Goal: Task Accomplishment & Management: Use online tool/utility

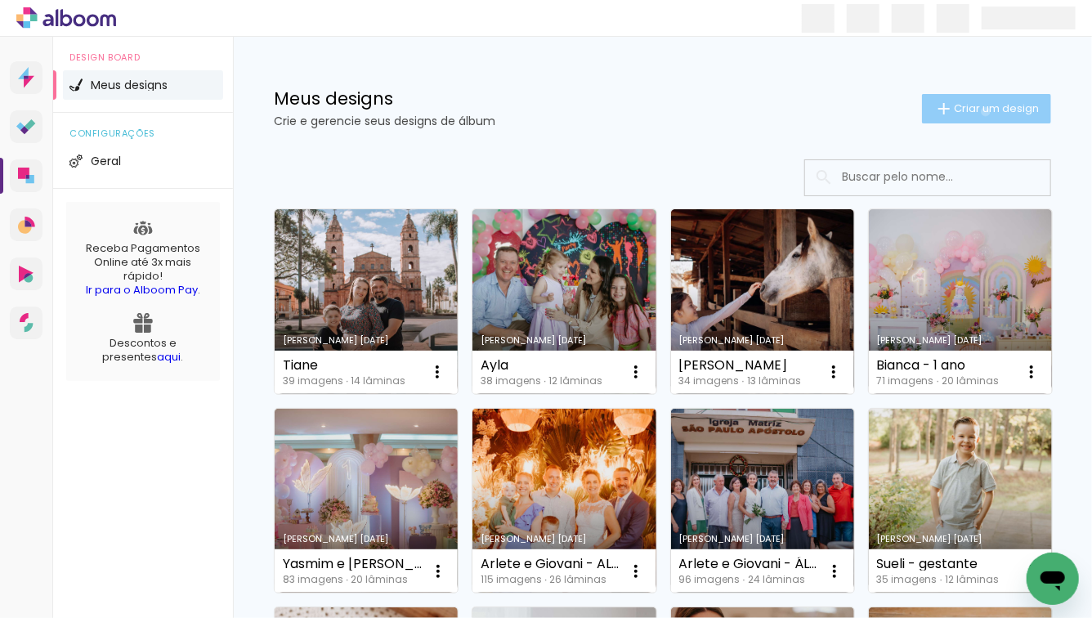
click at [972, 111] on span "Criar um design" at bounding box center [996, 108] width 85 height 11
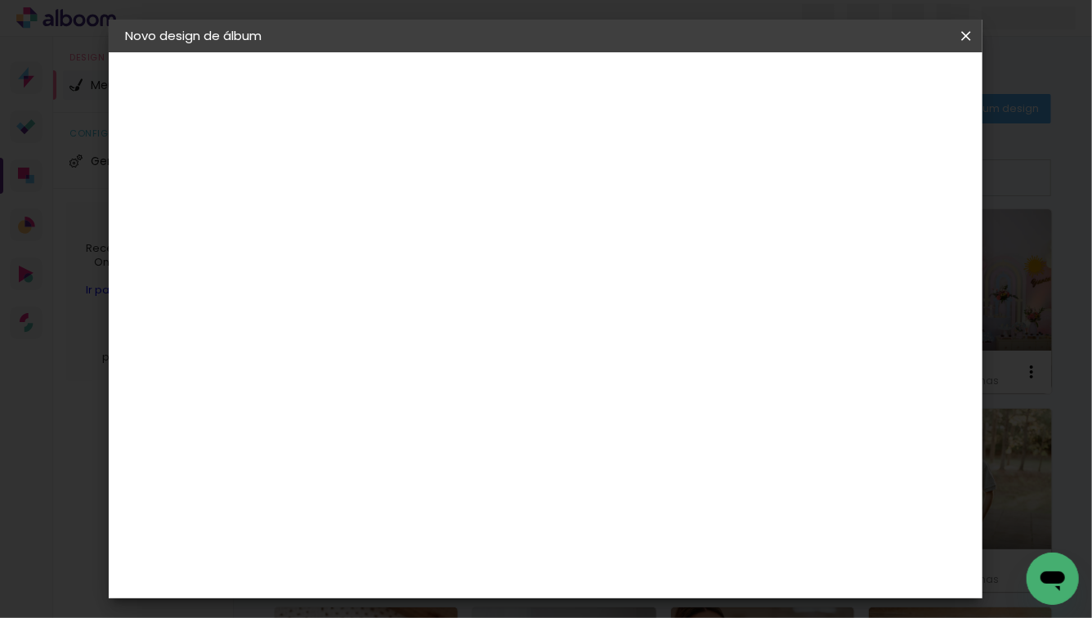
click at [392, 217] on input at bounding box center [392, 219] width 0 height 25
type input "Newborn"
type paper-input "Newborn"
type input "Newborn da Carolina"
type paper-input "Newborn da Carolina"
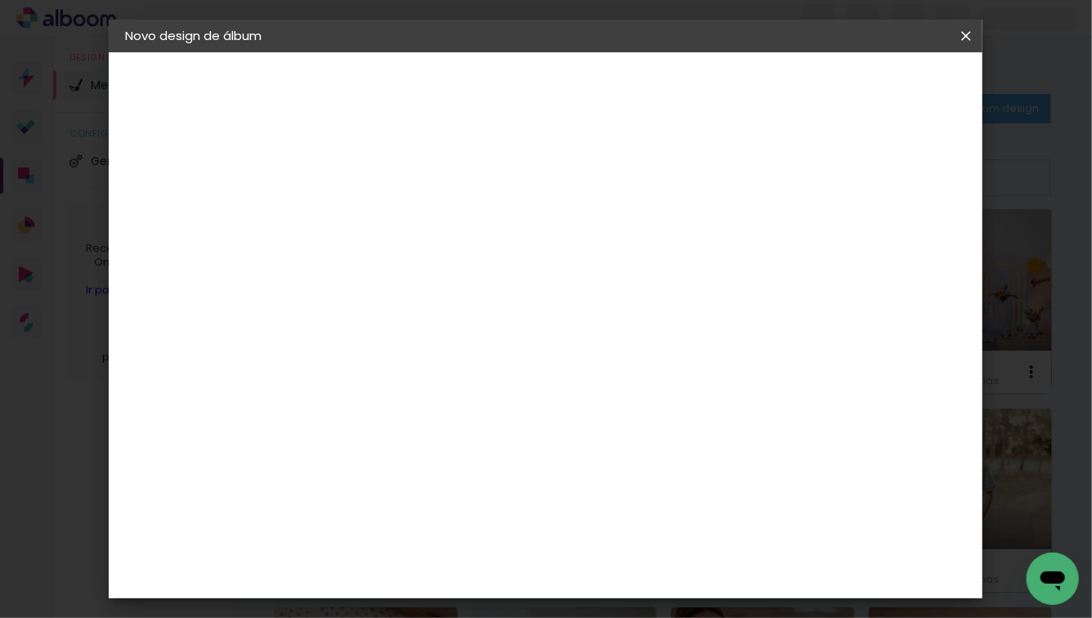
click at [0, 0] on slot "Avançar" at bounding box center [0, 0] width 0 height 0
click at [516, 314] on input at bounding box center [434, 311] width 165 height 20
type input "schlo"
type paper-input "schlo"
click at [490, 355] on paper-item "Schlosser" at bounding box center [418, 370] width 144 height 36
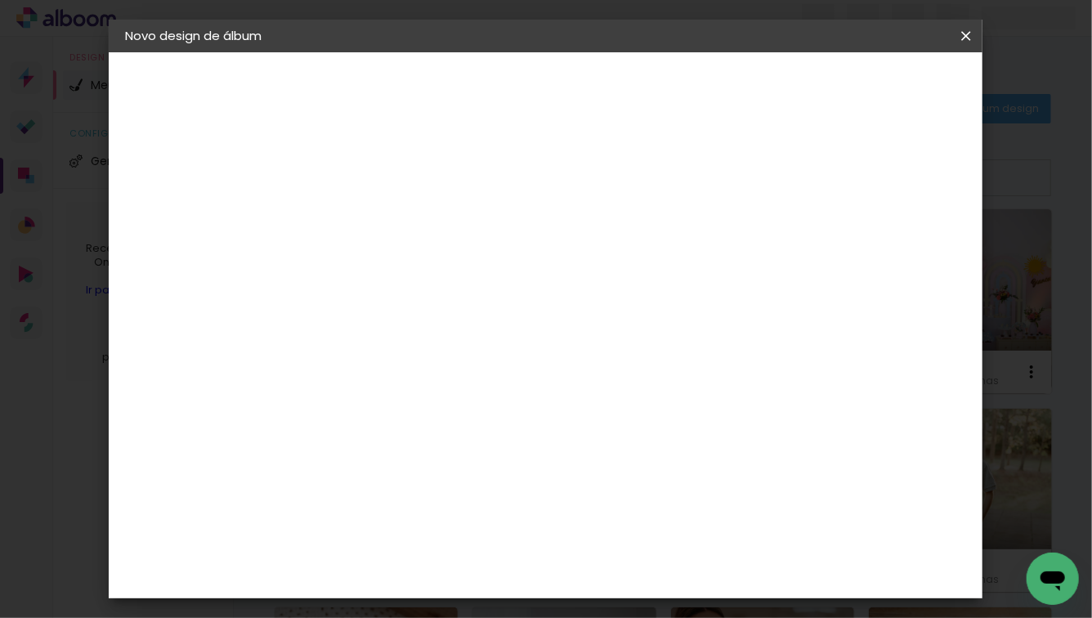
click at [655, 100] on paper-button "Avançar" at bounding box center [615, 87] width 80 height 28
click at [503, 521] on span "25 × 25" at bounding box center [465, 542] width 76 height 43
click at [0, 0] on slot "Avançar" at bounding box center [0, 0] width 0 height 0
click at [865, 92] on span "Iniciar design" at bounding box center [828, 86] width 74 height 11
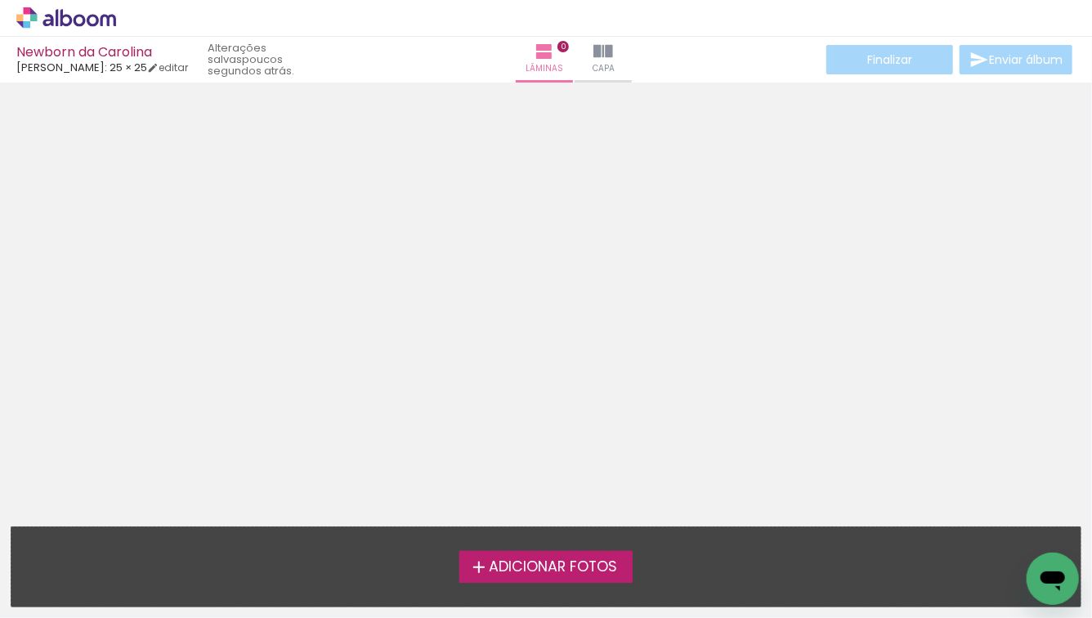
click at [550, 568] on span "Adicionar Fotos" at bounding box center [553, 567] width 128 height 15
click at [0, 0] on input "file" at bounding box center [0, 0] width 0 height 0
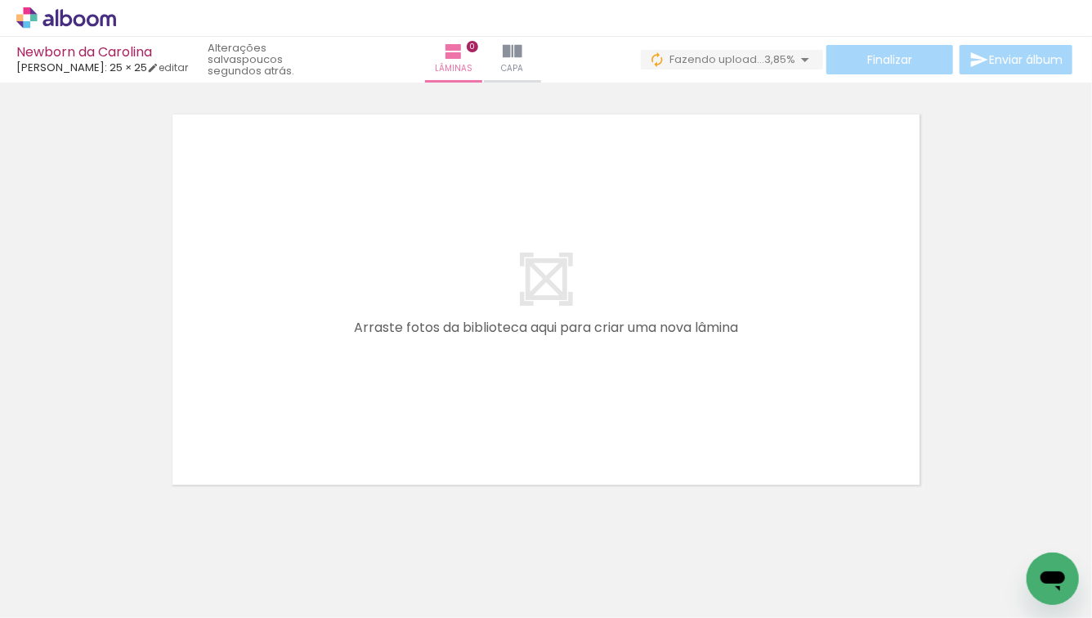
scroll to position [0, 506]
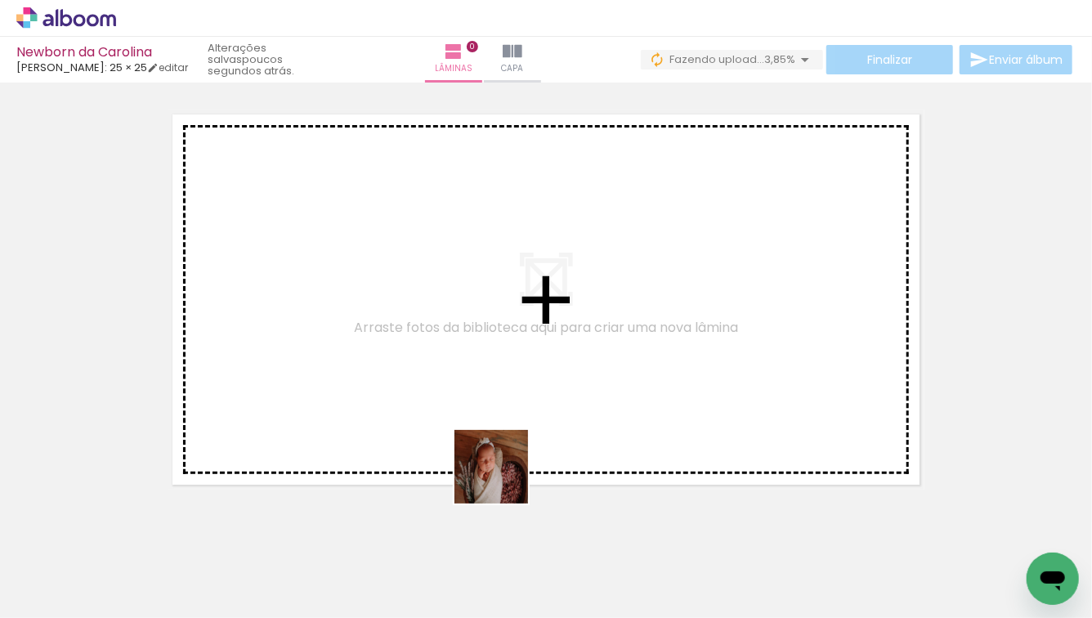
drag, startPoint x: 500, startPoint y: 534, endPoint x: 517, endPoint y: 380, distance: 154.7
click at [517, 381] on quentale-workspace at bounding box center [546, 309] width 1092 height 618
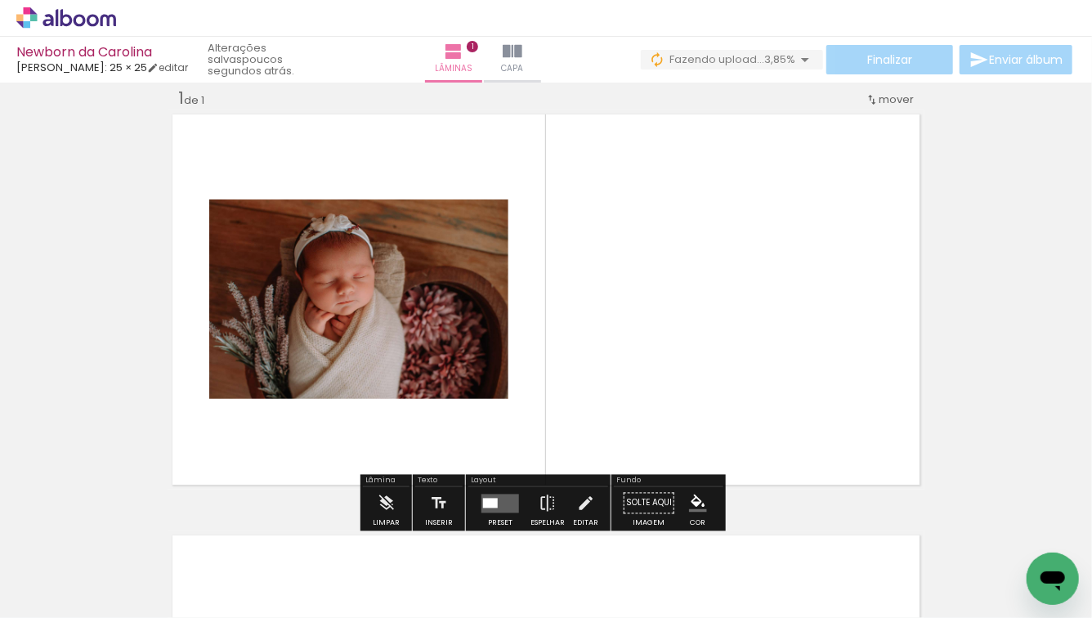
scroll to position [20, 0]
click at [485, 509] on quentale-layouter at bounding box center [501, 503] width 38 height 19
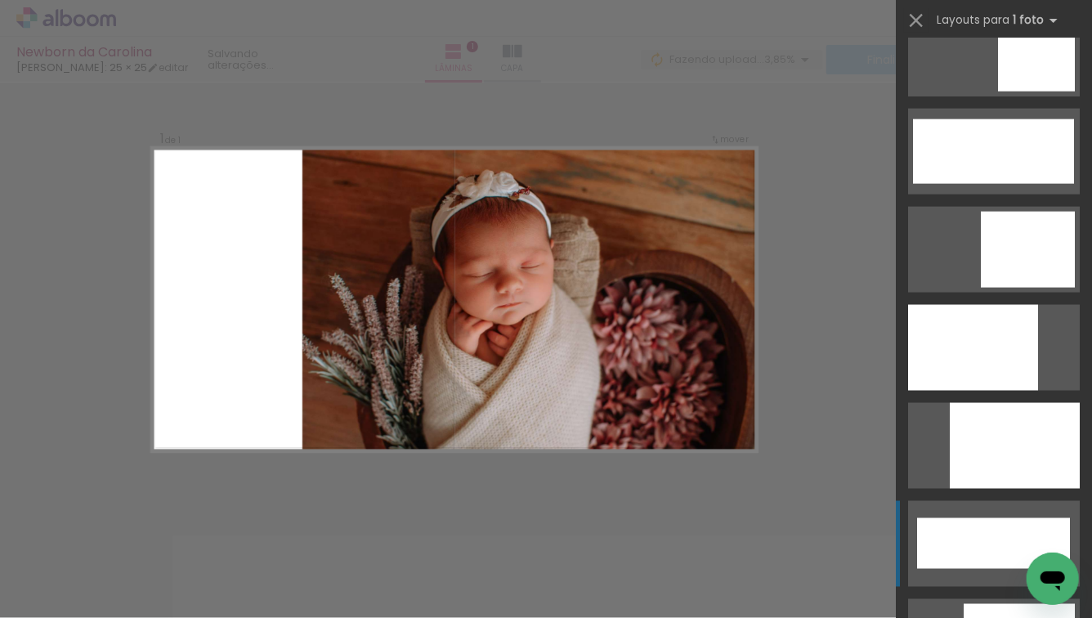
scroll to position [4161, 0]
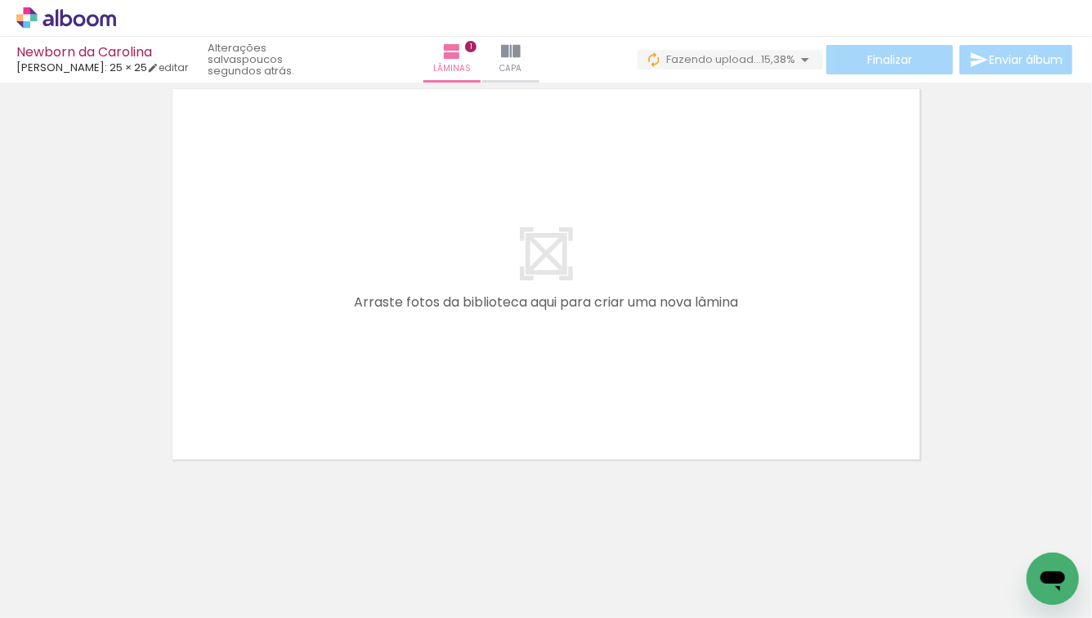
scroll to position [455, 0]
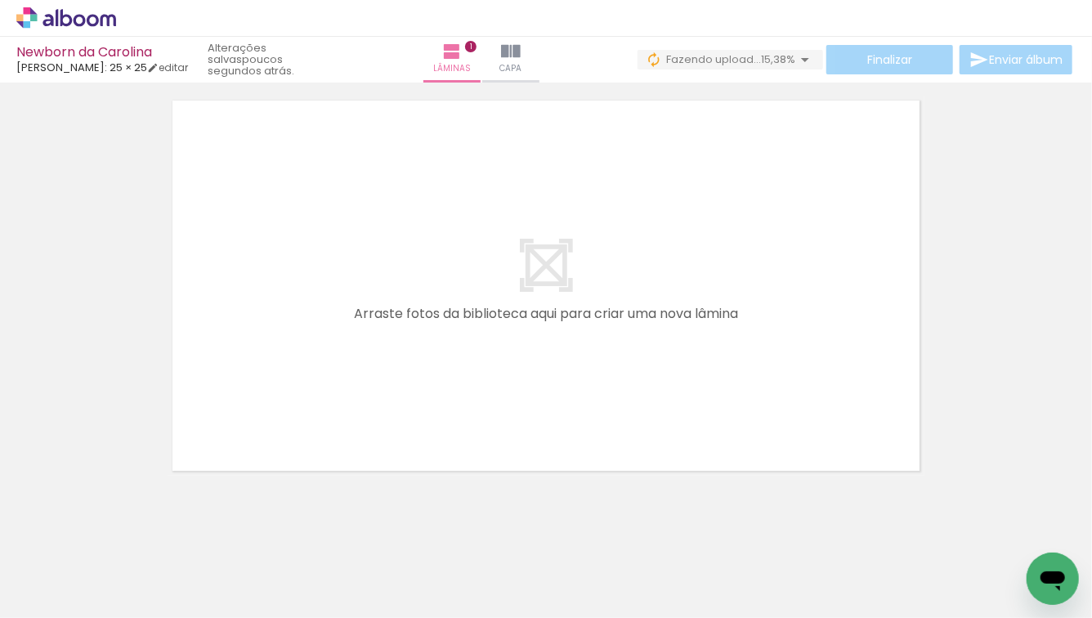
click at [52, 565] on input "Todas as fotos" at bounding box center [46, 569] width 62 height 14
click at [0, 0] on slot "Não utilizadas" at bounding box center [0, 0] width 0 height 0
type input "Não utilizadas"
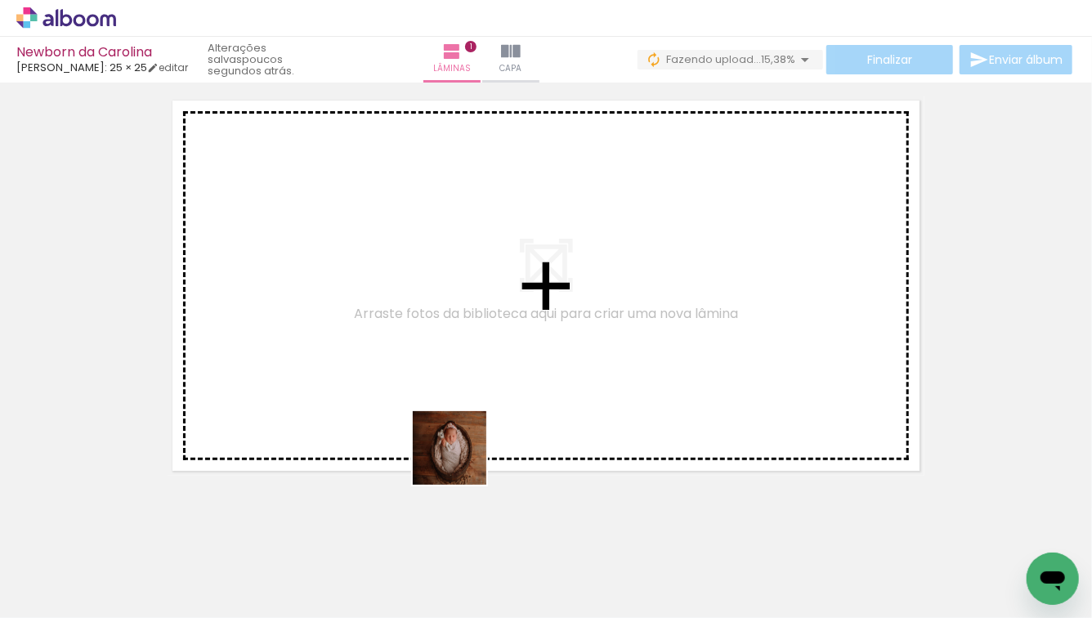
drag, startPoint x: 498, startPoint y: 576, endPoint x: 424, endPoint y: 427, distance: 166.0
click at [443, 397] on quentale-workspace at bounding box center [546, 309] width 1092 height 618
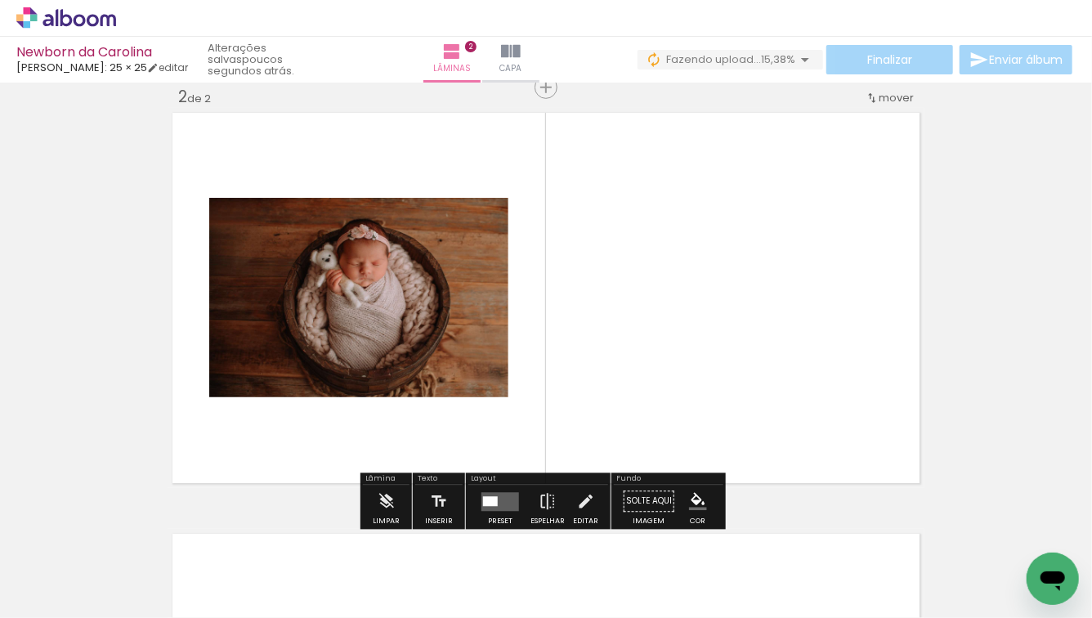
scroll to position [441, 0]
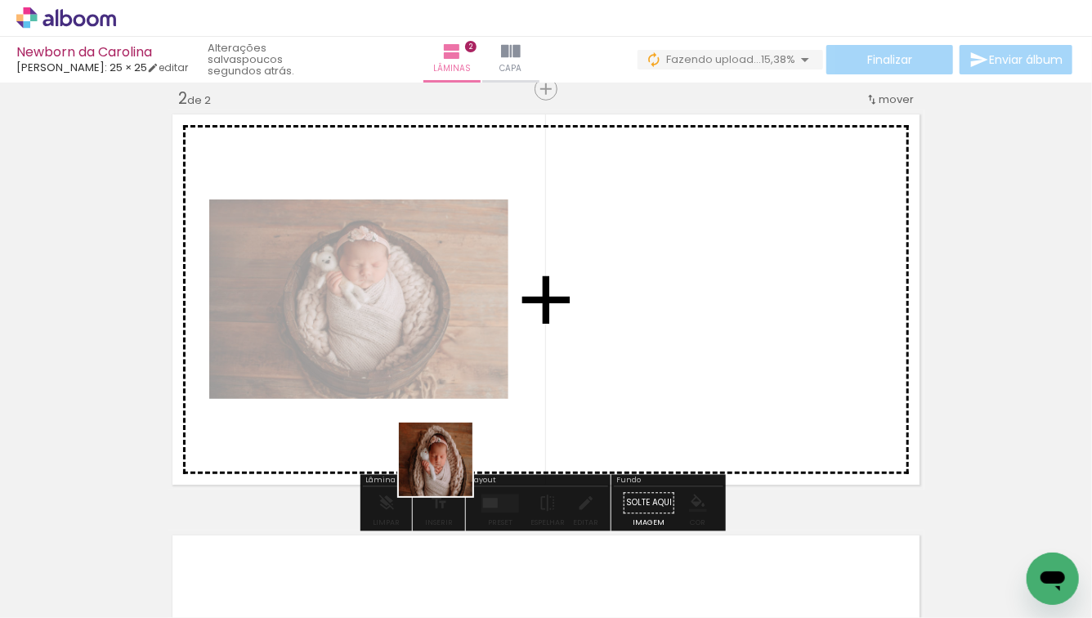
drag, startPoint x: 307, startPoint y: 576, endPoint x: 572, endPoint y: 398, distance: 319.3
click at [572, 398] on quentale-workspace at bounding box center [546, 309] width 1092 height 618
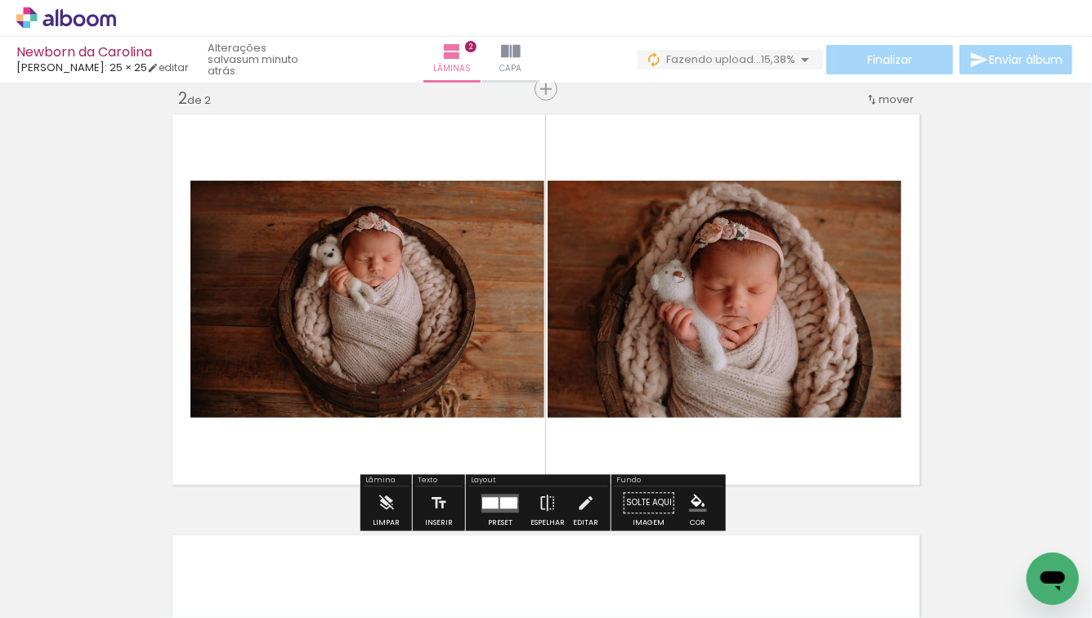
click at [512, 500] on div at bounding box center [508, 502] width 17 height 11
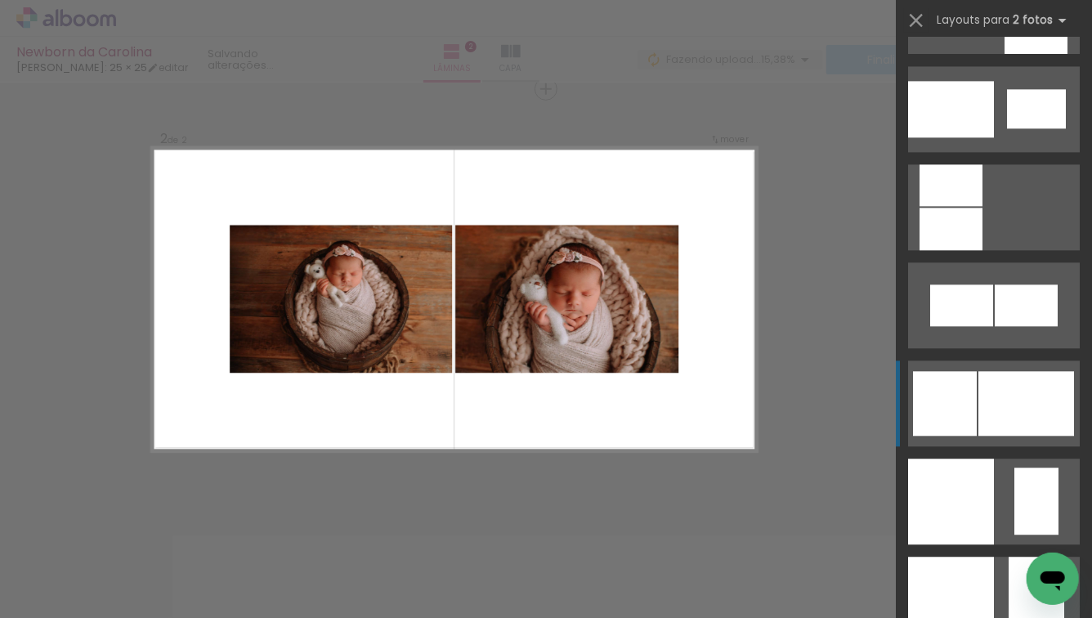
scroll to position [1789, 0]
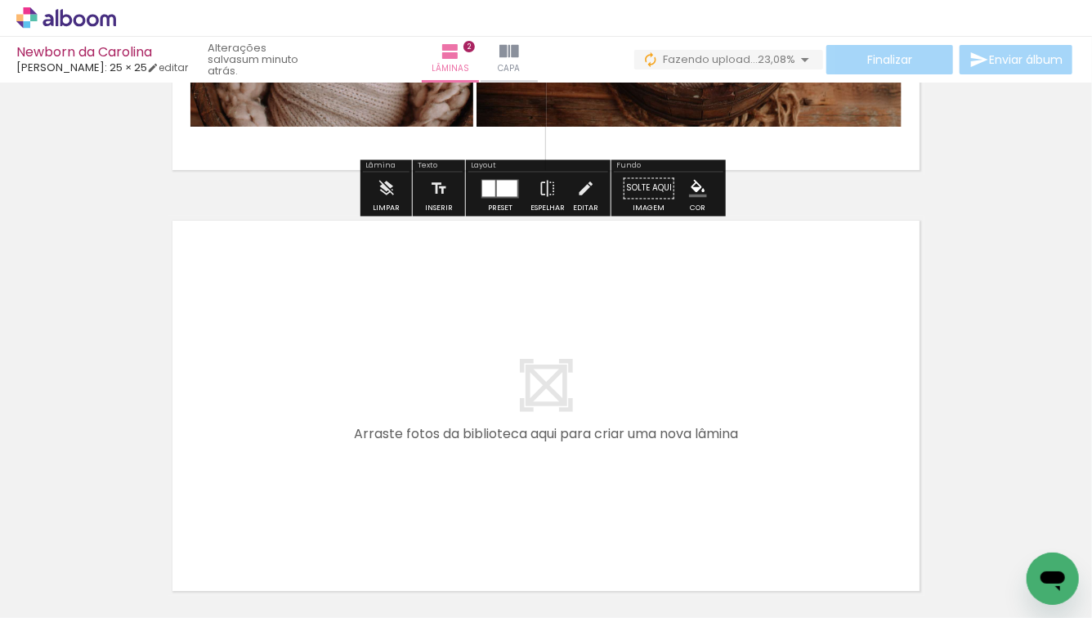
scroll to position [800, 0]
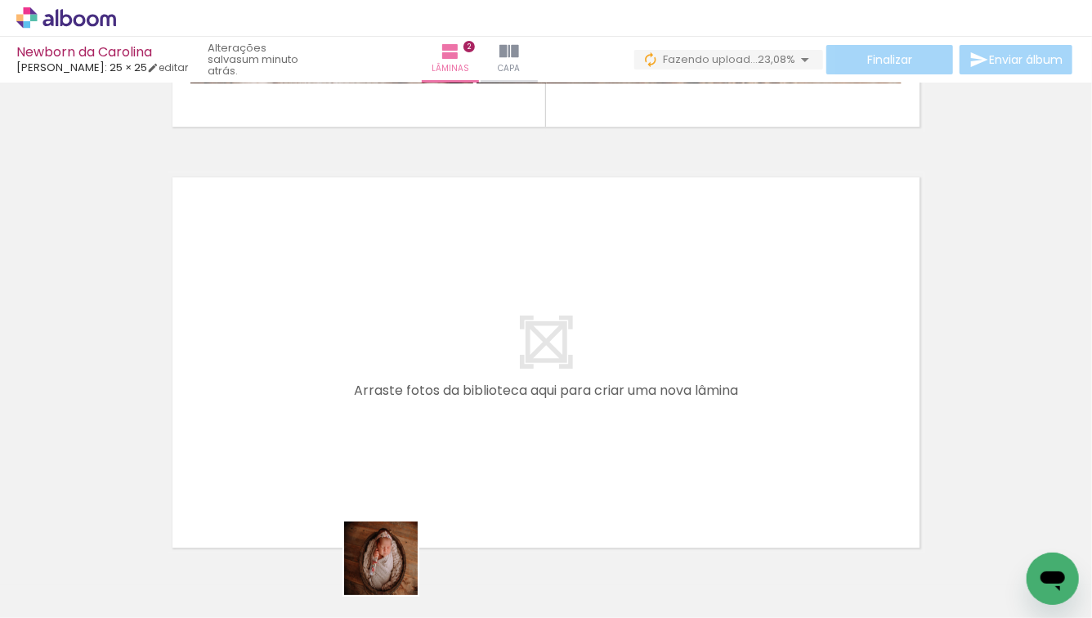
drag, startPoint x: 395, startPoint y: 579, endPoint x: 365, endPoint y: 441, distance: 141.4
click at [365, 441] on quentale-workspace at bounding box center [546, 309] width 1092 height 618
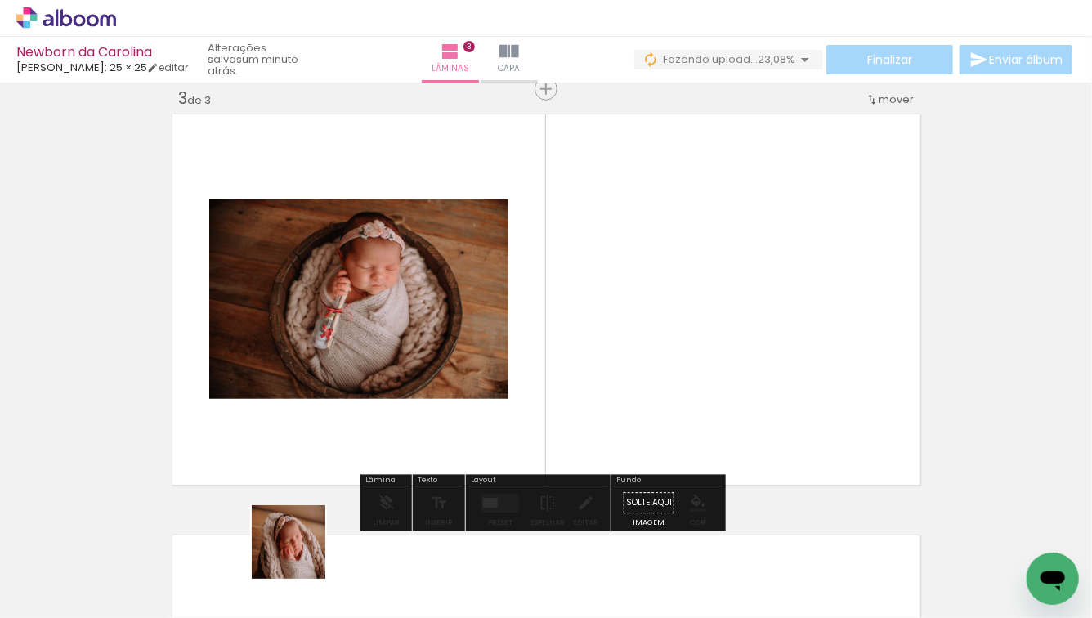
scroll to position [862, 0]
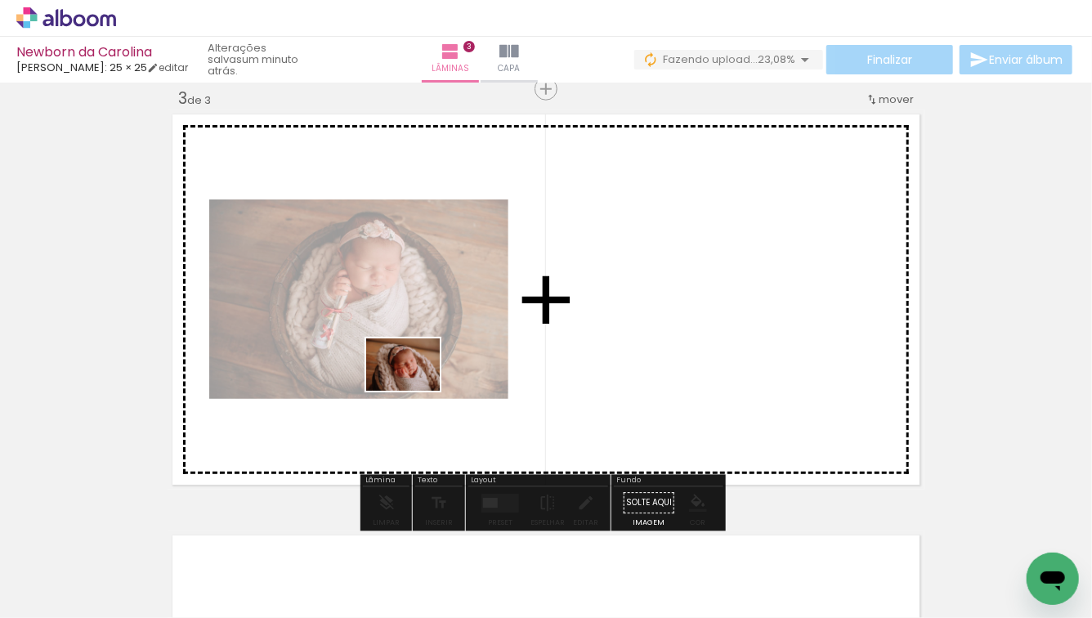
drag, startPoint x: 285, startPoint y: 576, endPoint x: 415, endPoint y: 388, distance: 228.6
click at [415, 388] on quentale-workspace at bounding box center [546, 309] width 1092 height 618
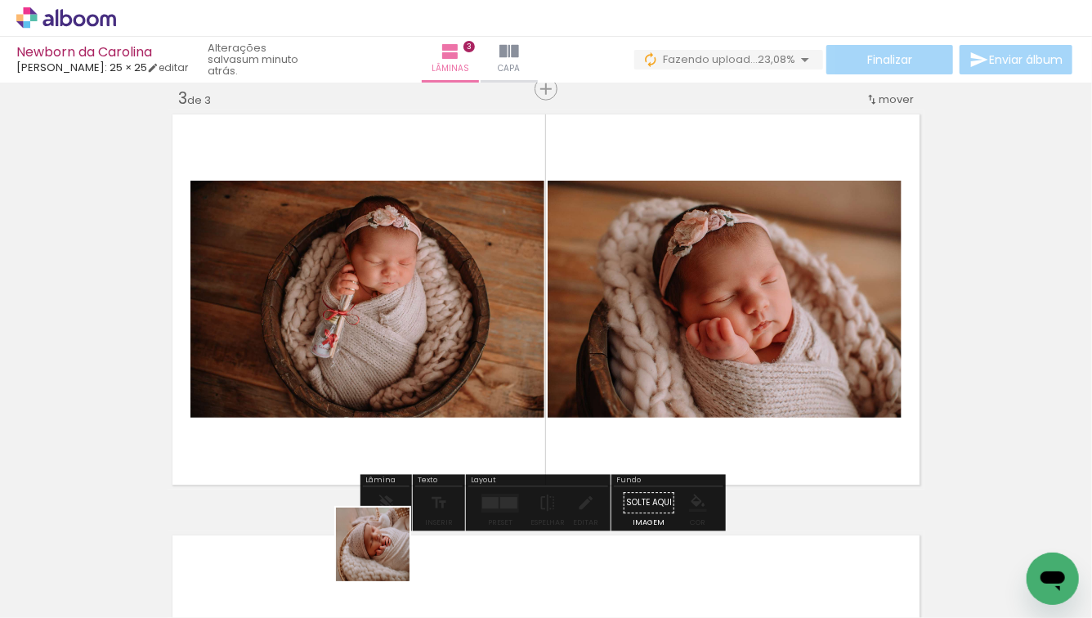
drag, startPoint x: 385, startPoint y: 557, endPoint x: 411, endPoint y: 461, distance: 99.2
click at [434, 428] on quentale-workspace at bounding box center [546, 309] width 1092 height 618
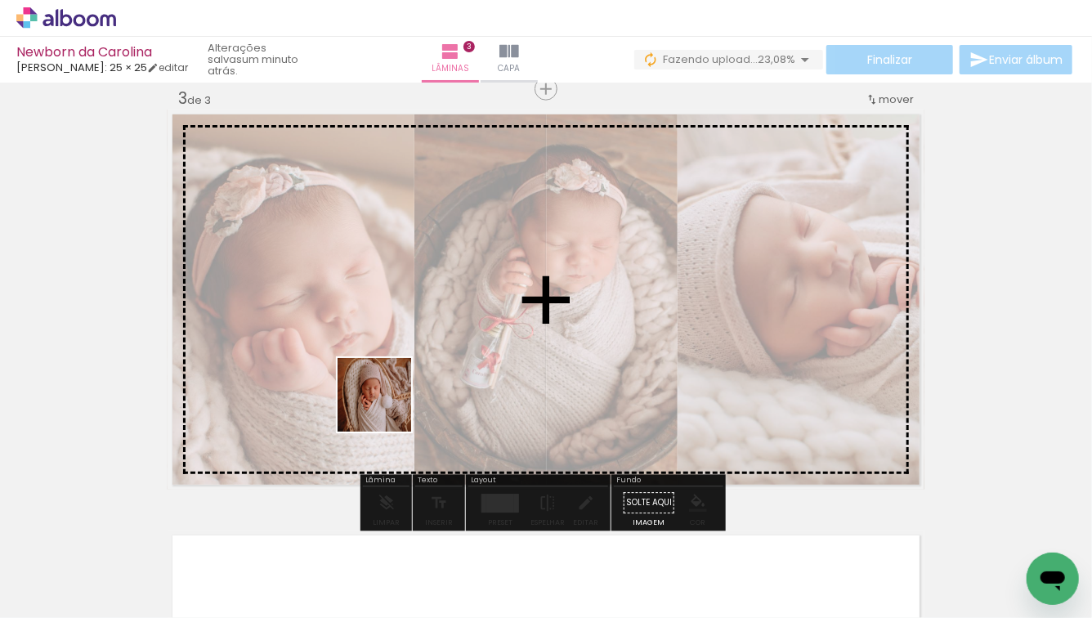
drag, startPoint x: 297, startPoint y: 563, endPoint x: 387, endPoint y: 407, distance: 180.2
click at [387, 407] on quentale-workspace at bounding box center [546, 309] width 1092 height 618
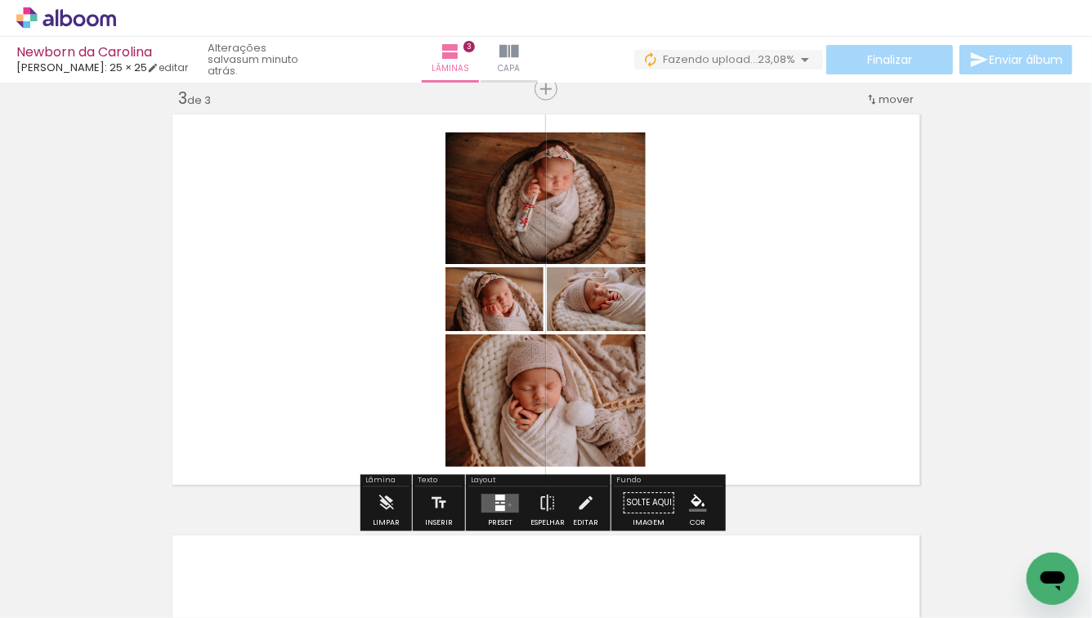
click at [506, 504] on quentale-layouter at bounding box center [501, 503] width 38 height 19
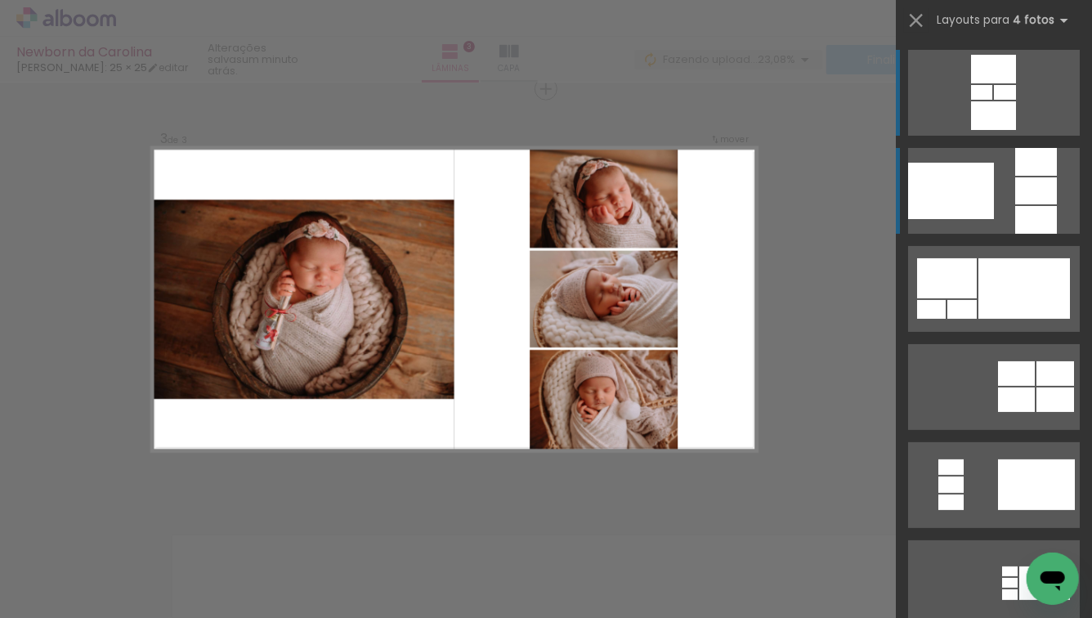
click at [1025, 165] on div at bounding box center [1036, 162] width 42 height 28
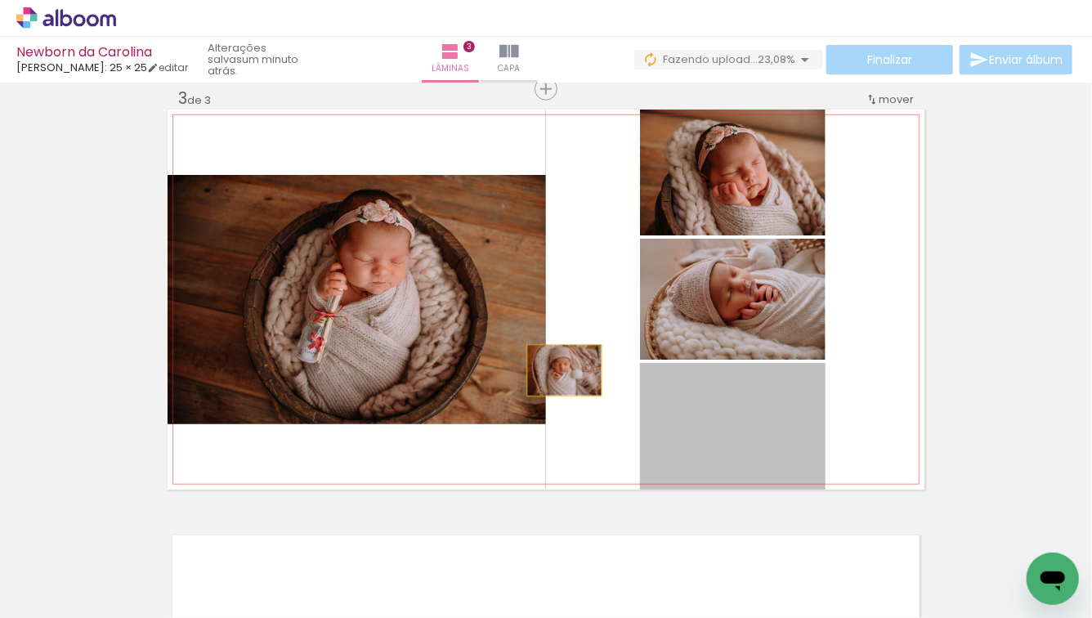
drag, startPoint x: 740, startPoint y: 428, endPoint x: 491, endPoint y: 331, distance: 267.4
click at [0, 0] on slot at bounding box center [0, 0] width 0 height 0
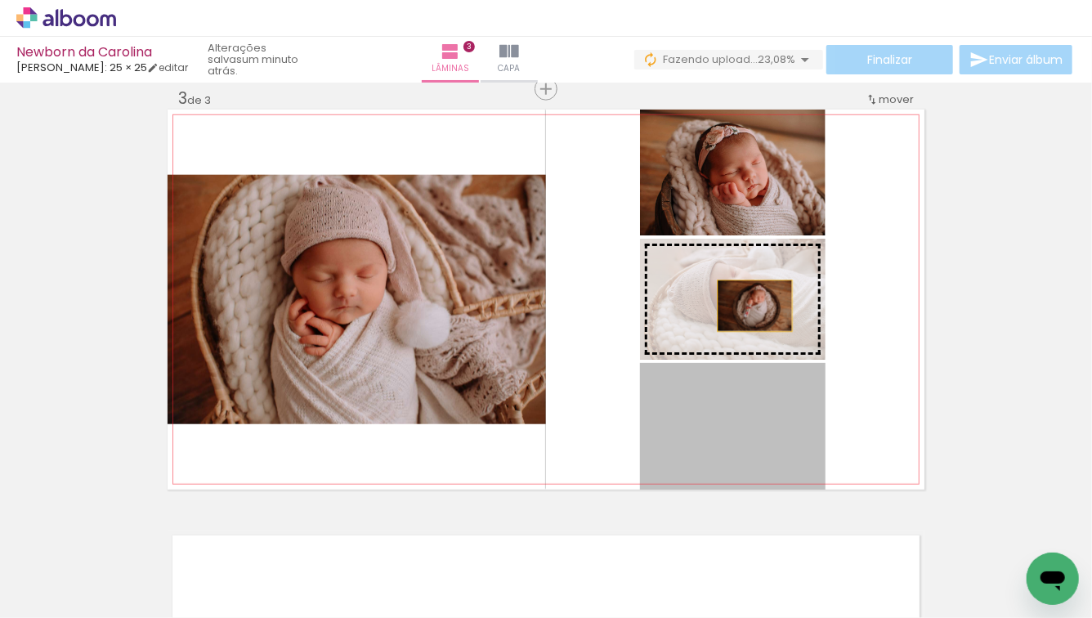
drag, startPoint x: 763, startPoint y: 413, endPoint x: 750, endPoint y: 306, distance: 107.9
click at [0, 0] on slot at bounding box center [0, 0] width 0 height 0
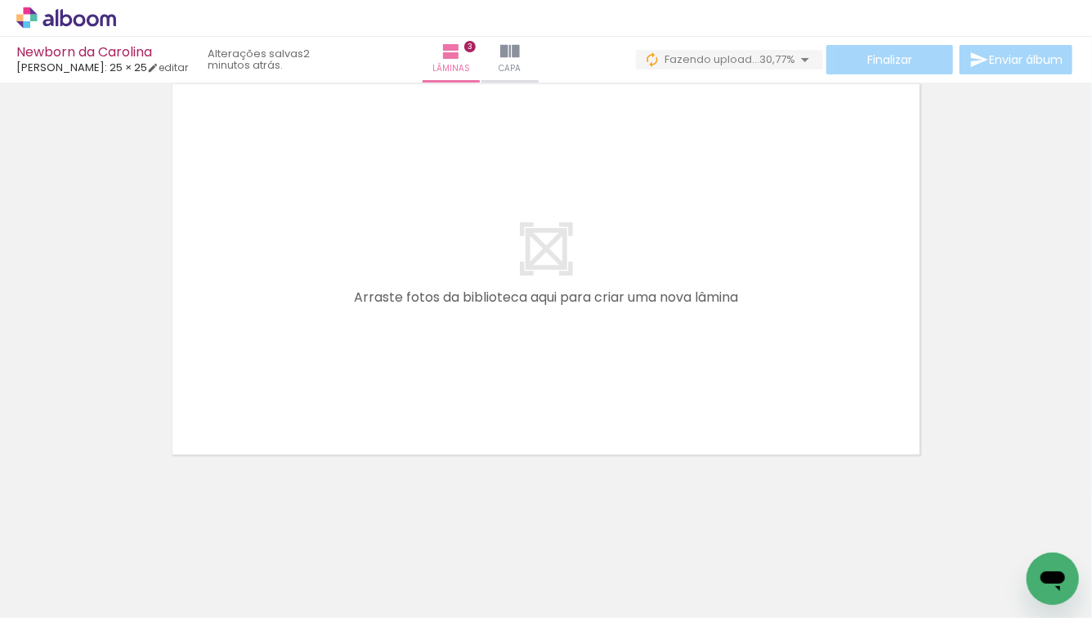
scroll to position [0, 786]
drag, startPoint x: 840, startPoint y: 555, endPoint x: 634, endPoint y: 383, distance: 268.7
click at [629, 380] on quentale-workspace at bounding box center [546, 309] width 1092 height 618
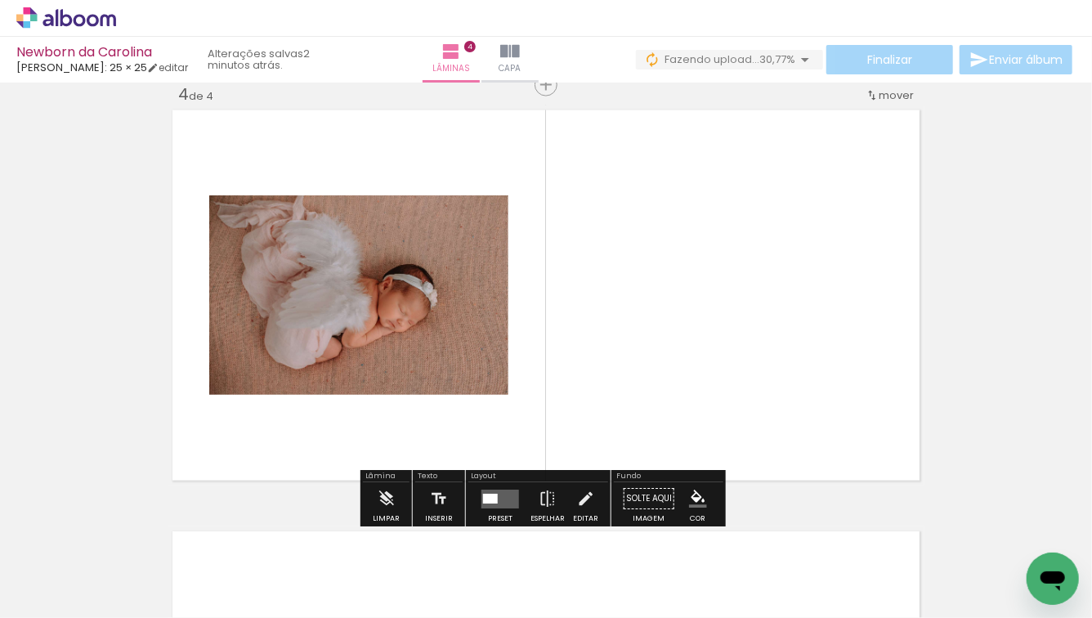
scroll to position [1284, 0]
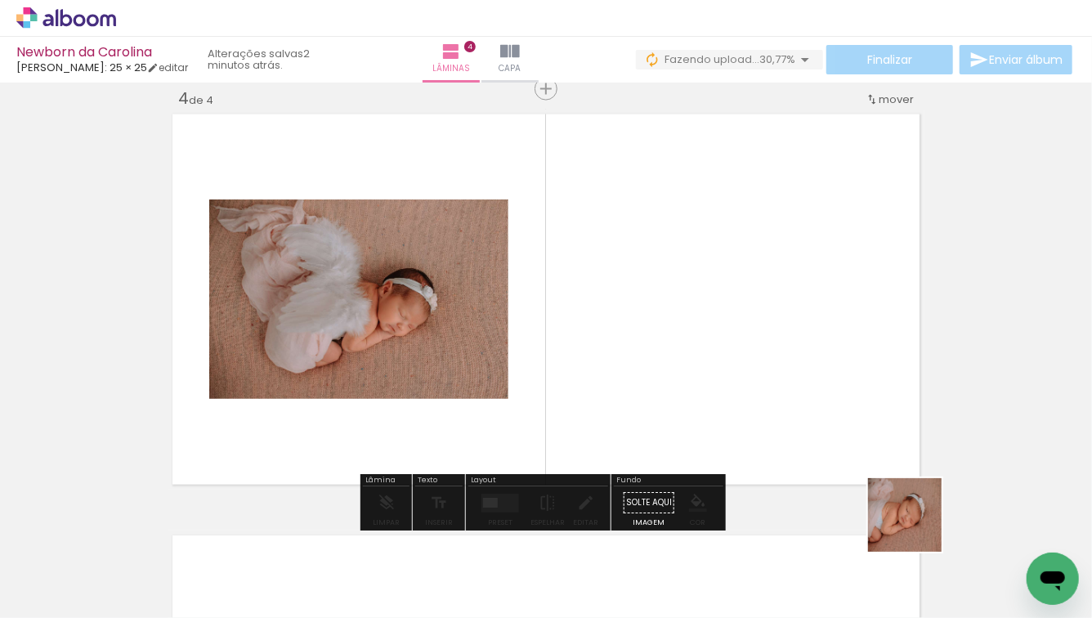
drag, startPoint x: 955, startPoint y: 577, endPoint x: 812, endPoint y: 417, distance: 214.8
click at [788, 405] on quentale-workspace at bounding box center [546, 309] width 1092 height 618
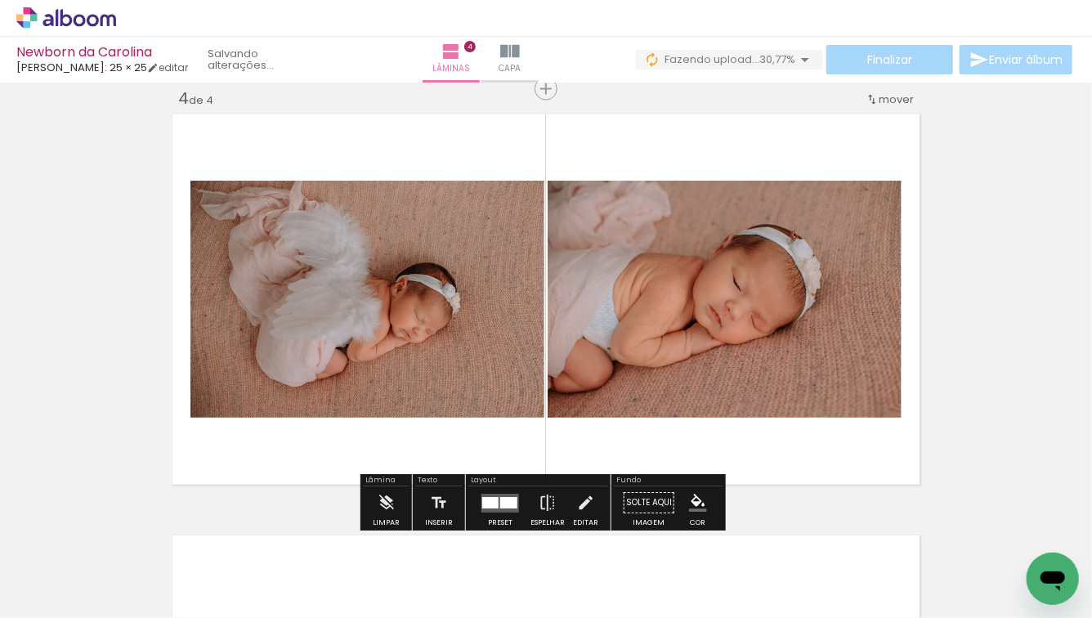
scroll to position [0, 603]
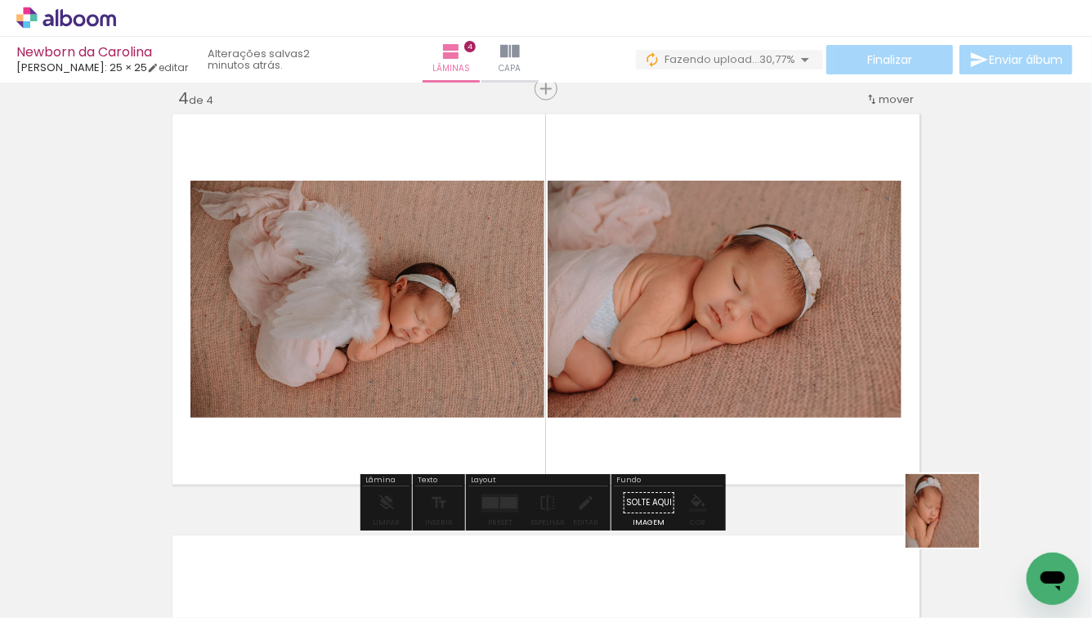
drag, startPoint x: 994, startPoint y: 559, endPoint x: 759, endPoint y: 368, distance: 302.7
click at [759, 368] on quentale-workspace at bounding box center [546, 309] width 1092 height 618
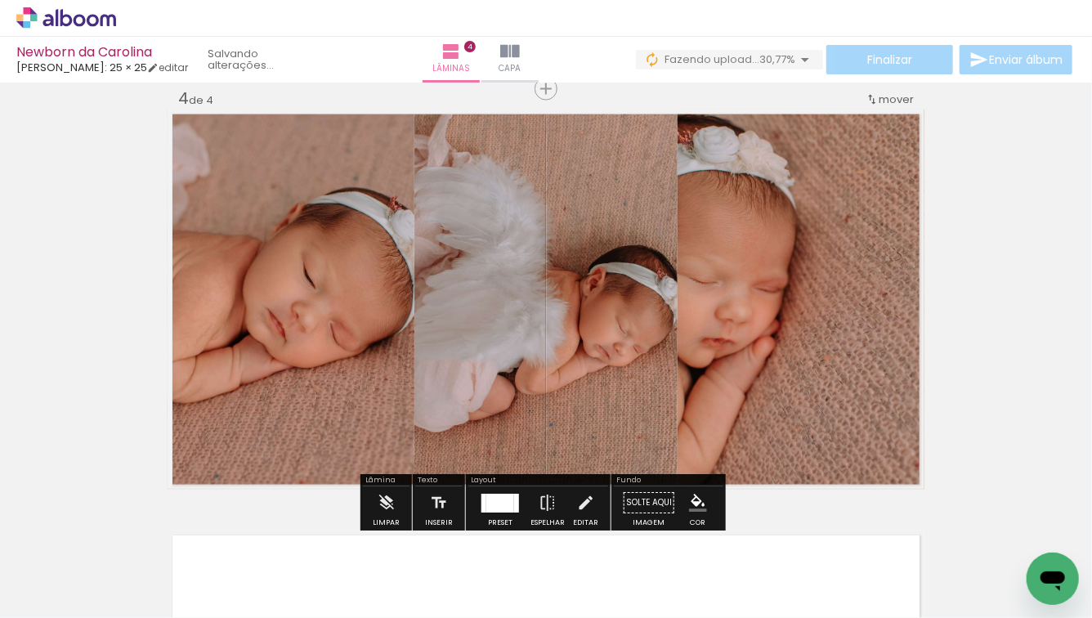
scroll to position [0, 511]
click at [486, 509] on div at bounding box center [500, 503] width 28 height 19
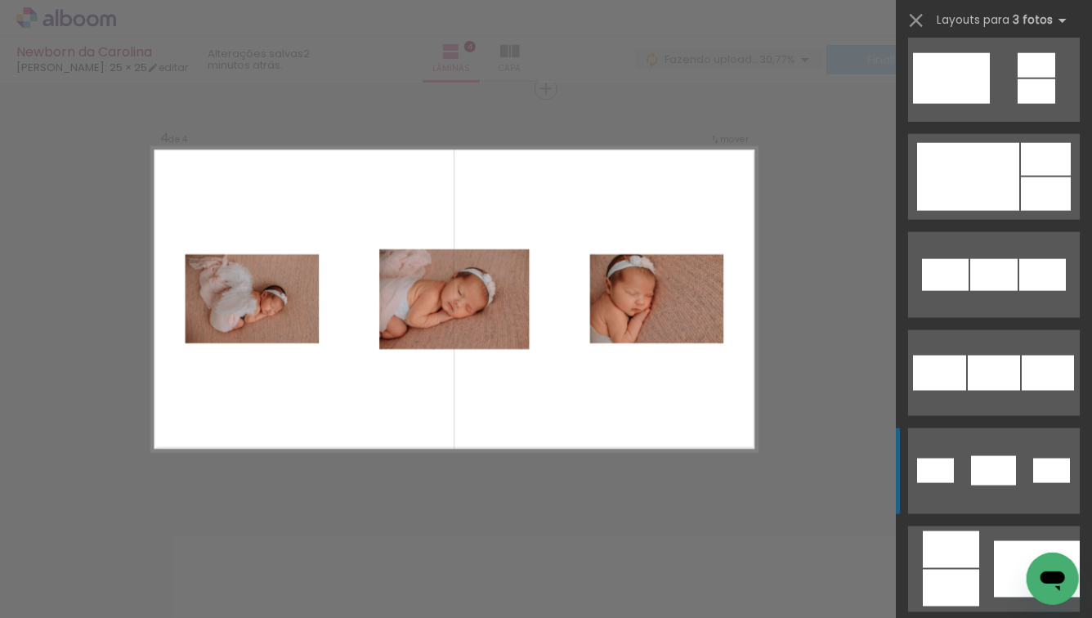
scroll to position [1108, 0]
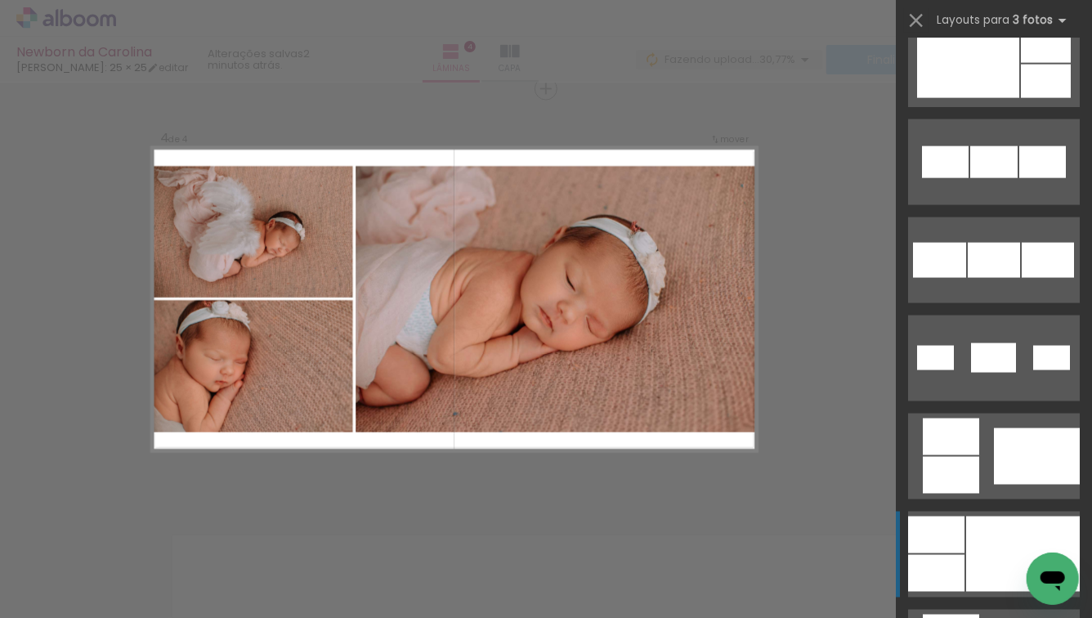
click at [969, 566] on div at bounding box center [1023, 554] width 114 height 75
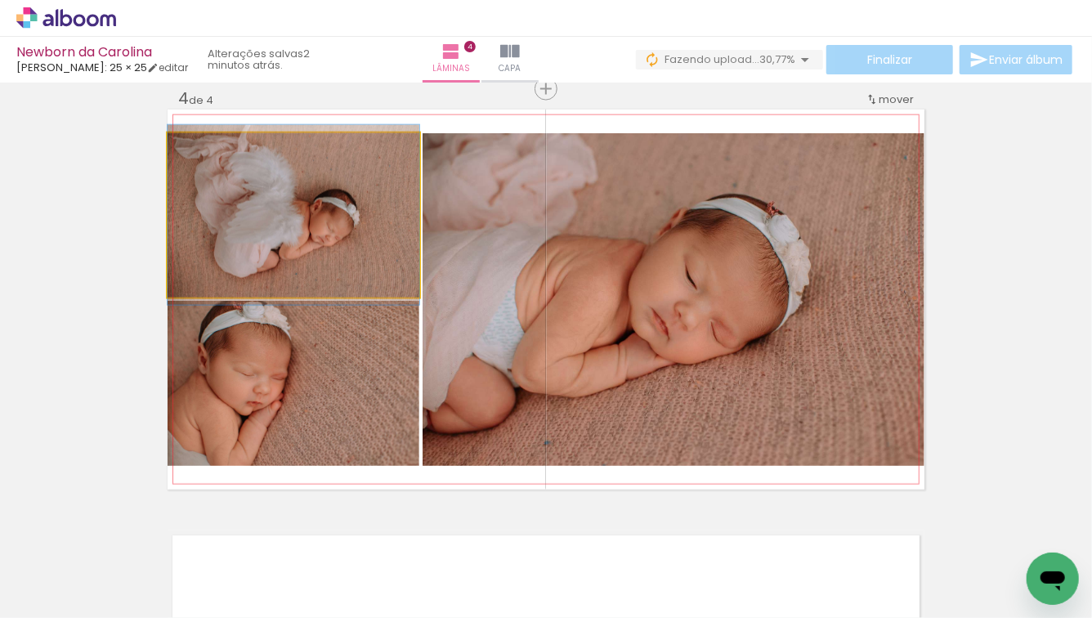
drag, startPoint x: 335, startPoint y: 259, endPoint x: 535, endPoint y: 260, distance: 199.5
click at [0, 0] on slot at bounding box center [0, 0] width 0 height 0
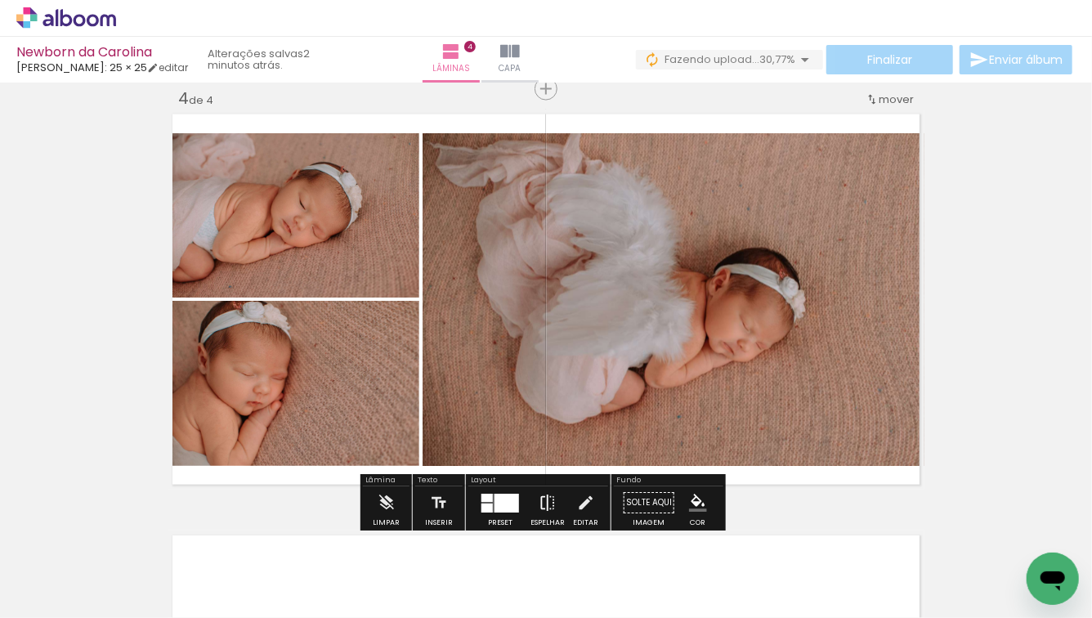
click at [549, 502] on iron-icon at bounding box center [548, 503] width 18 height 33
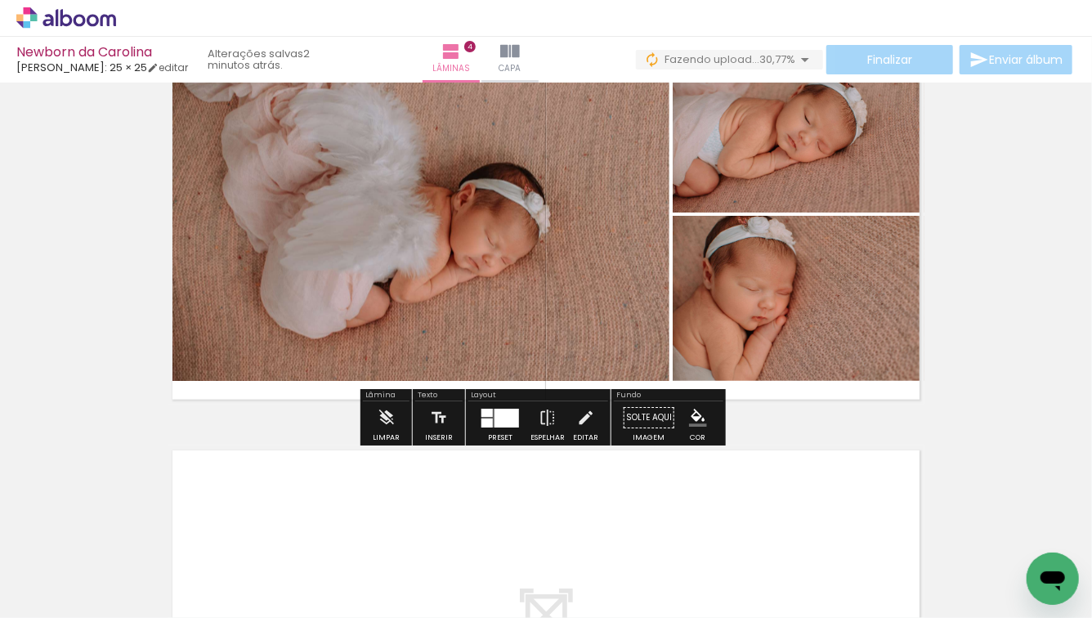
scroll to position [1570, 0]
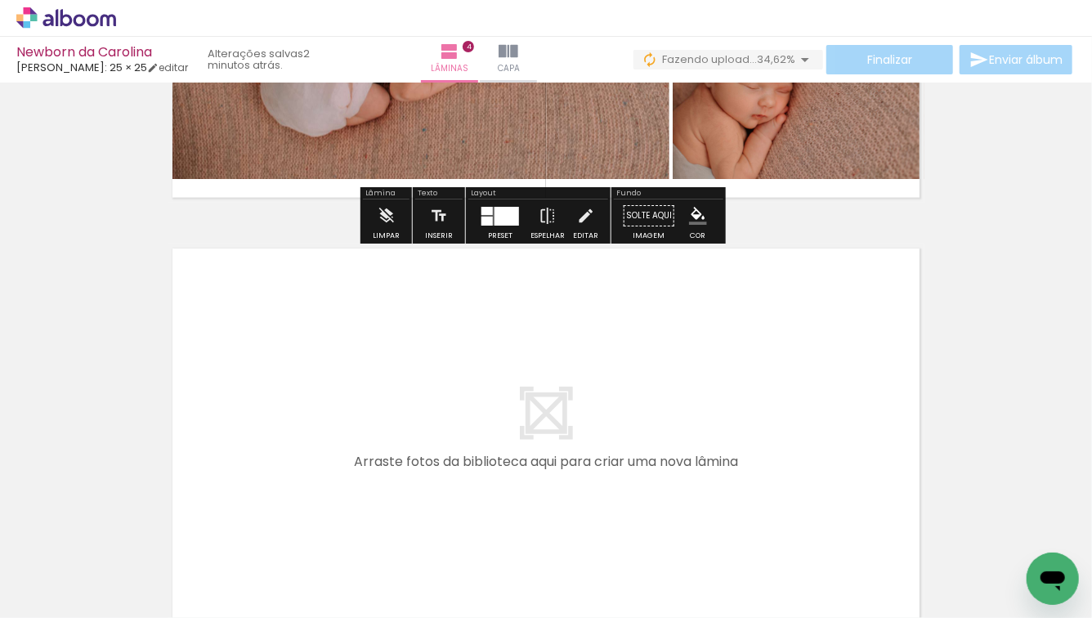
drag, startPoint x: 401, startPoint y: 578, endPoint x: 385, endPoint y: 447, distance: 131.8
click at [385, 447] on quentale-workspace at bounding box center [546, 309] width 1092 height 618
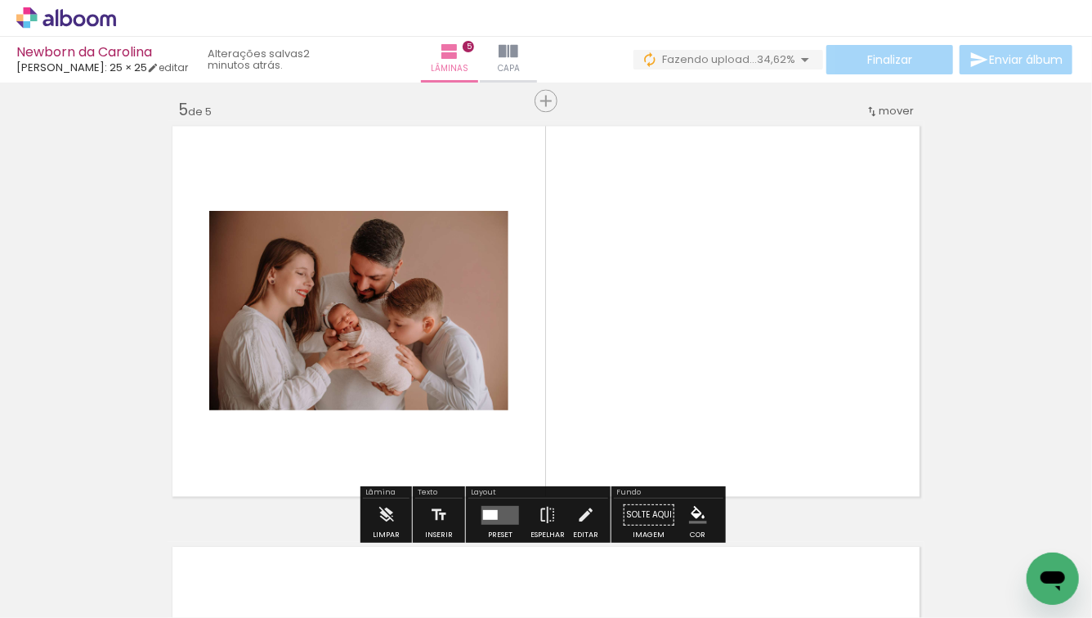
scroll to position [1705, 0]
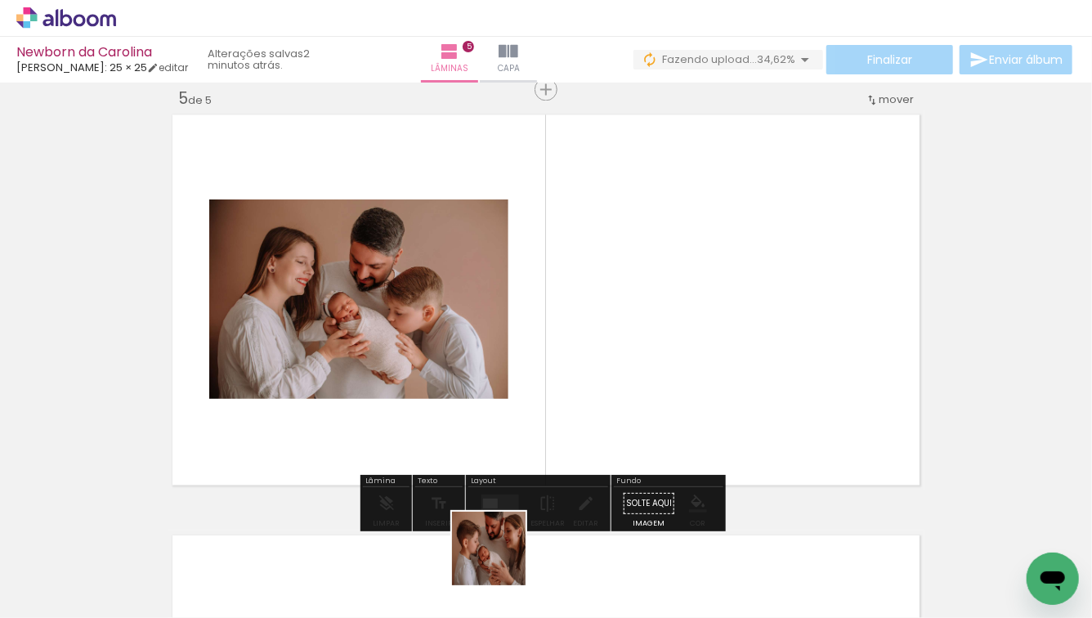
drag, startPoint x: 498, startPoint y: 571, endPoint x: 575, endPoint y: 412, distance: 176.2
click at [575, 412] on quentale-workspace at bounding box center [546, 309] width 1092 height 618
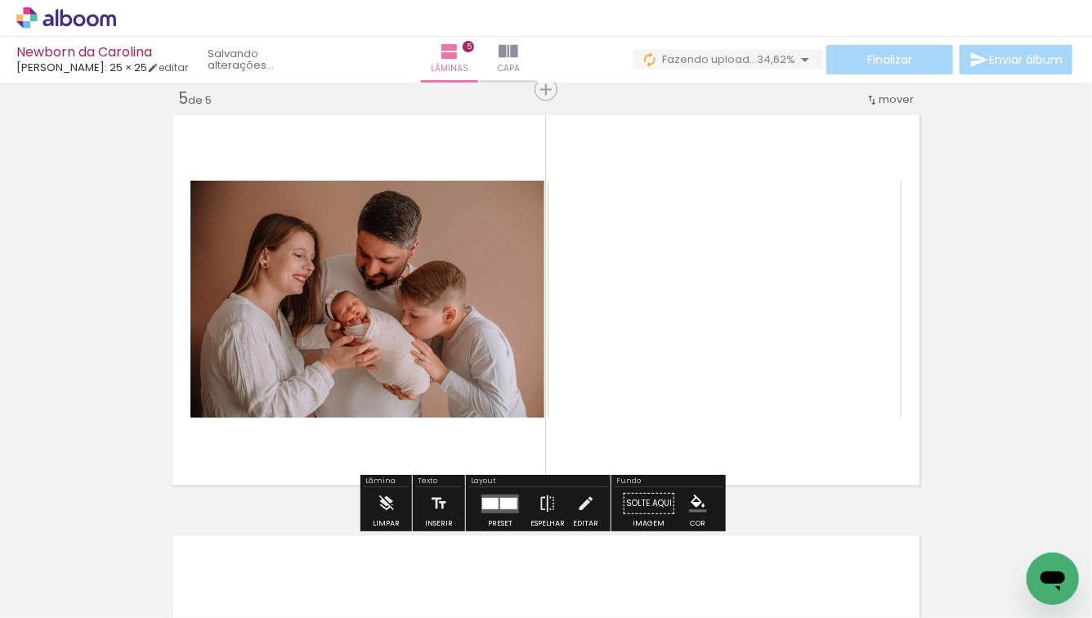
scroll to position [0, 328]
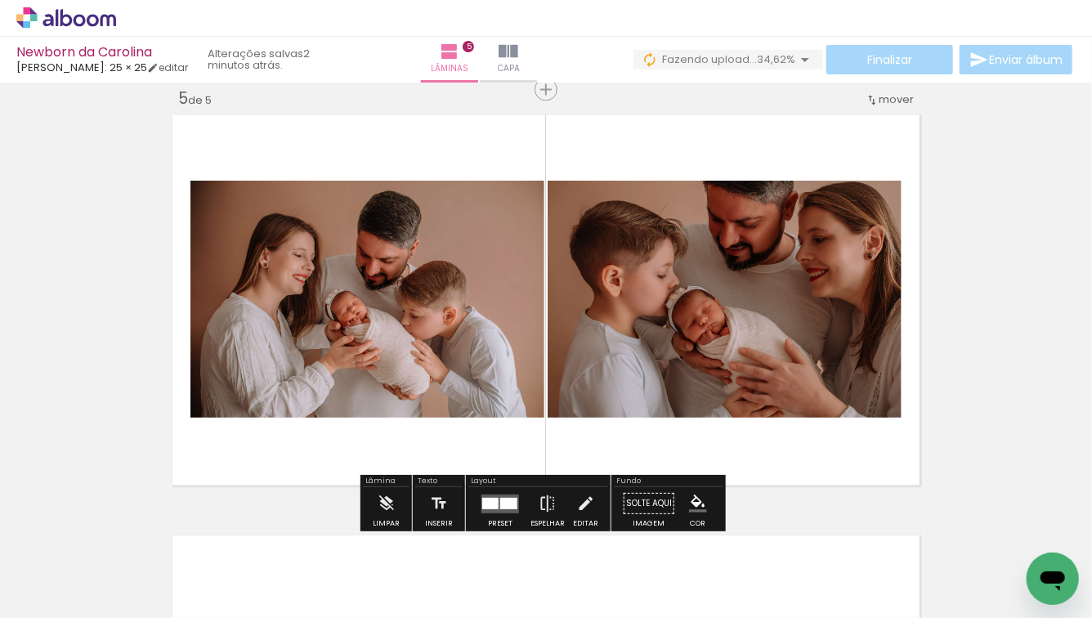
click at [504, 499] on div at bounding box center [508, 502] width 17 height 11
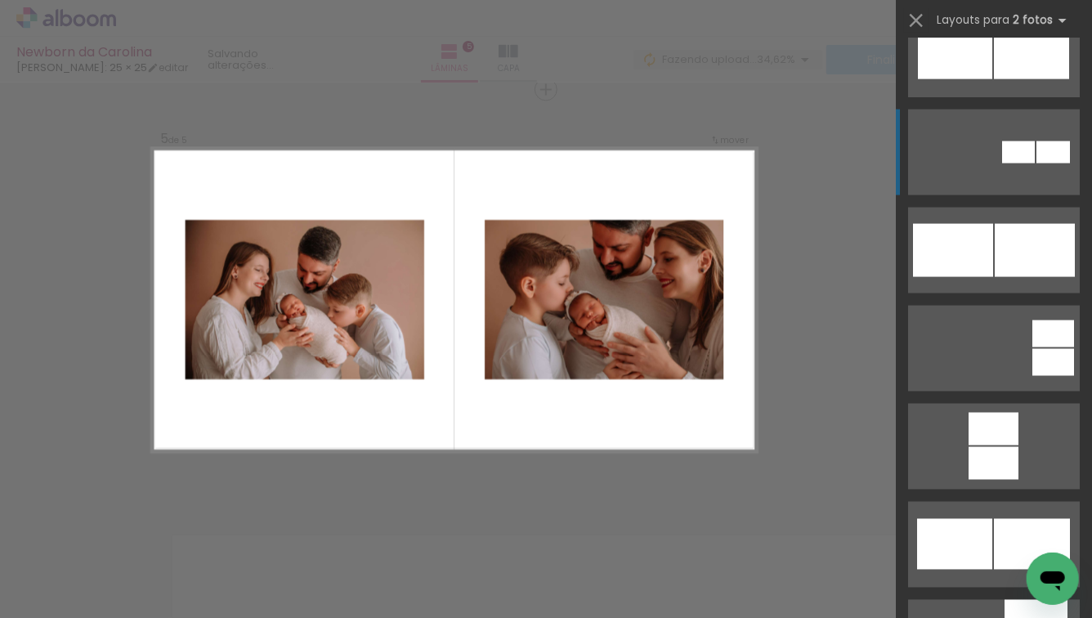
scroll to position [926, 0]
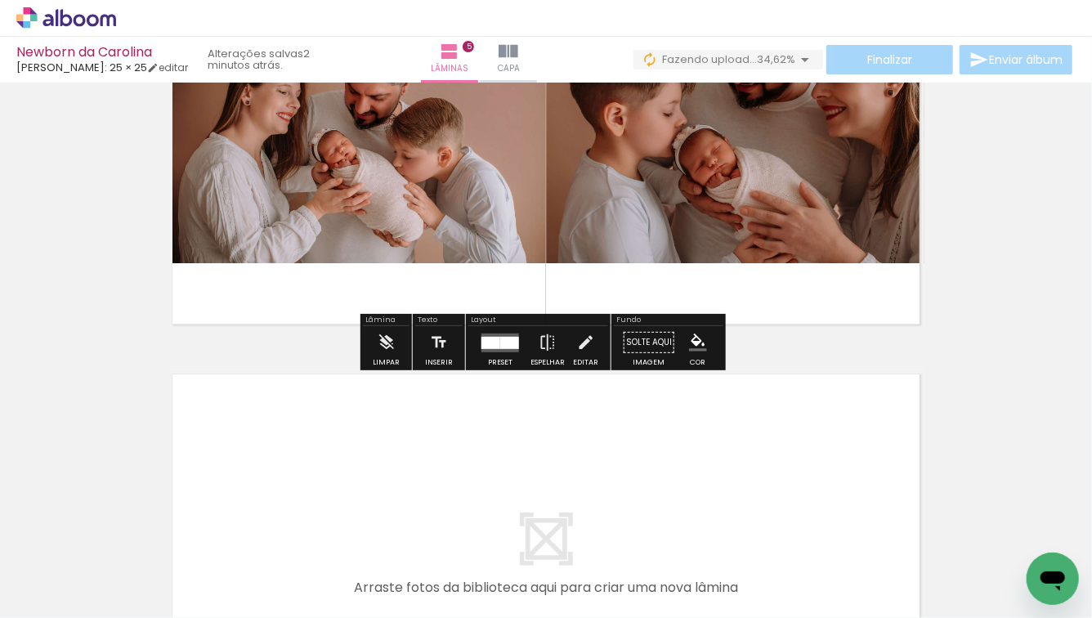
scroll to position [2011, 0]
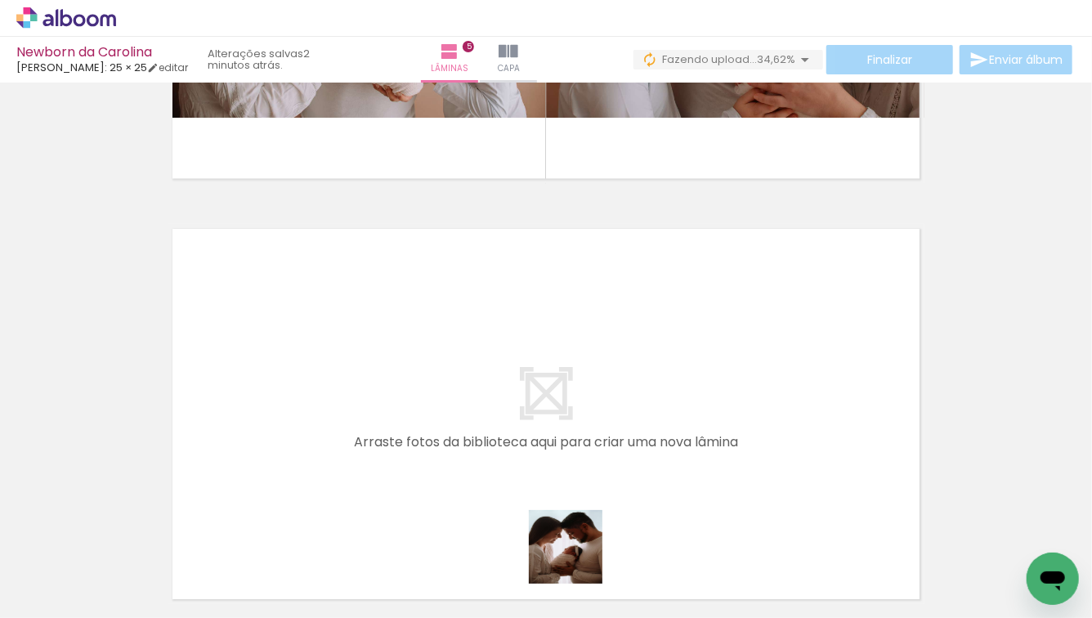
drag, startPoint x: 583, startPoint y: 563, endPoint x: 408, endPoint y: 430, distance: 219.9
click at [408, 430] on quentale-workspace at bounding box center [546, 309] width 1092 height 618
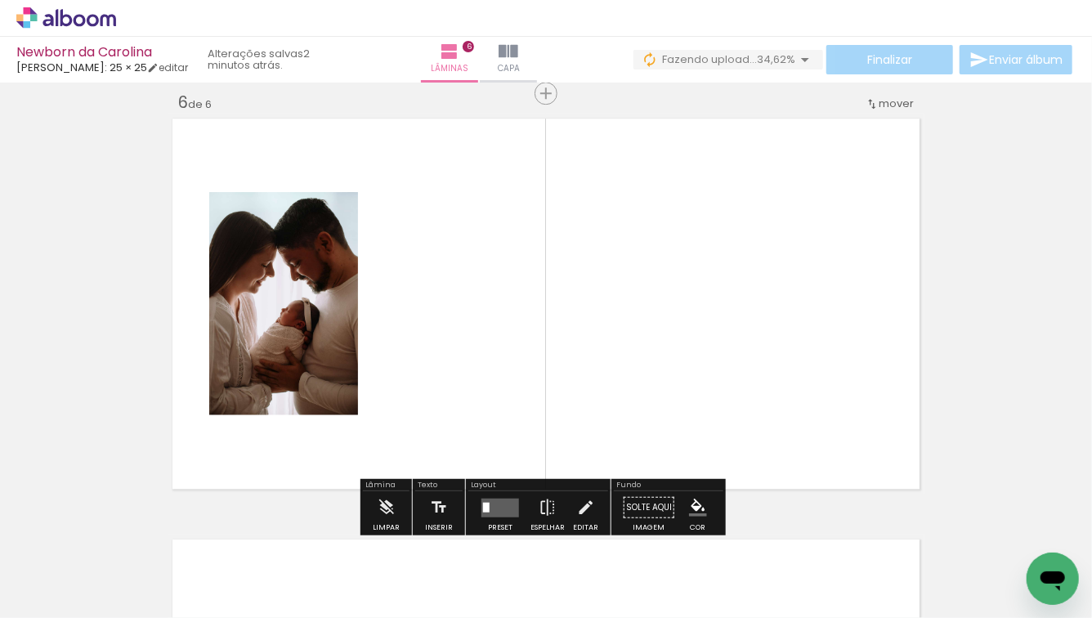
scroll to position [2126, 0]
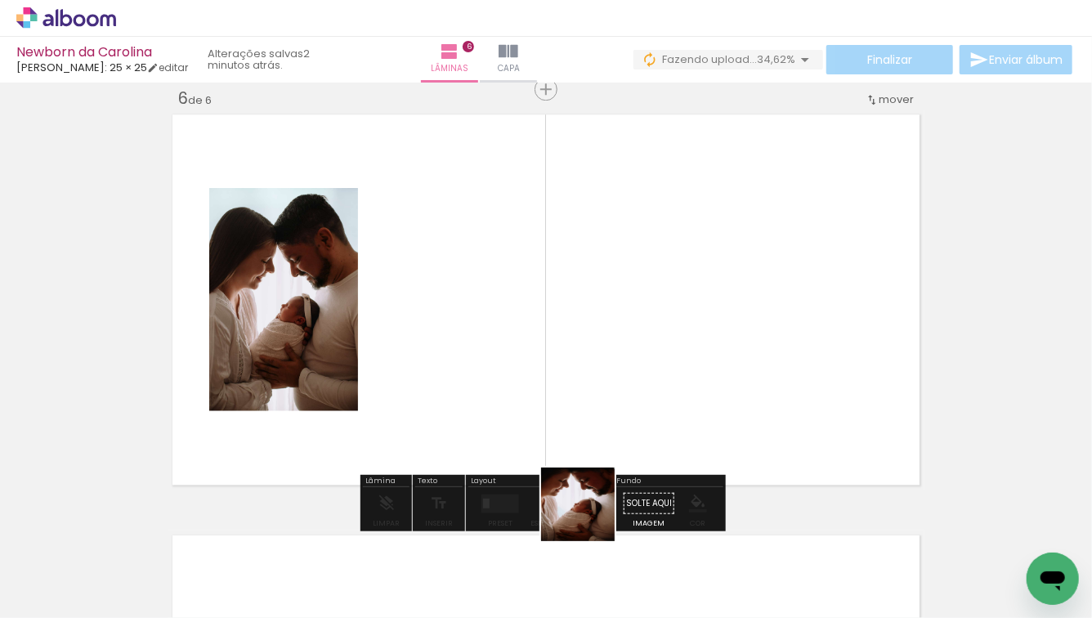
drag, startPoint x: 670, startPoint y: 573, endPoint x: 482, endPoint y: 415, distance: 245.5
click at [482, 415] on quentale-workspace at bounding box center [546, 309] width 1092 height 618
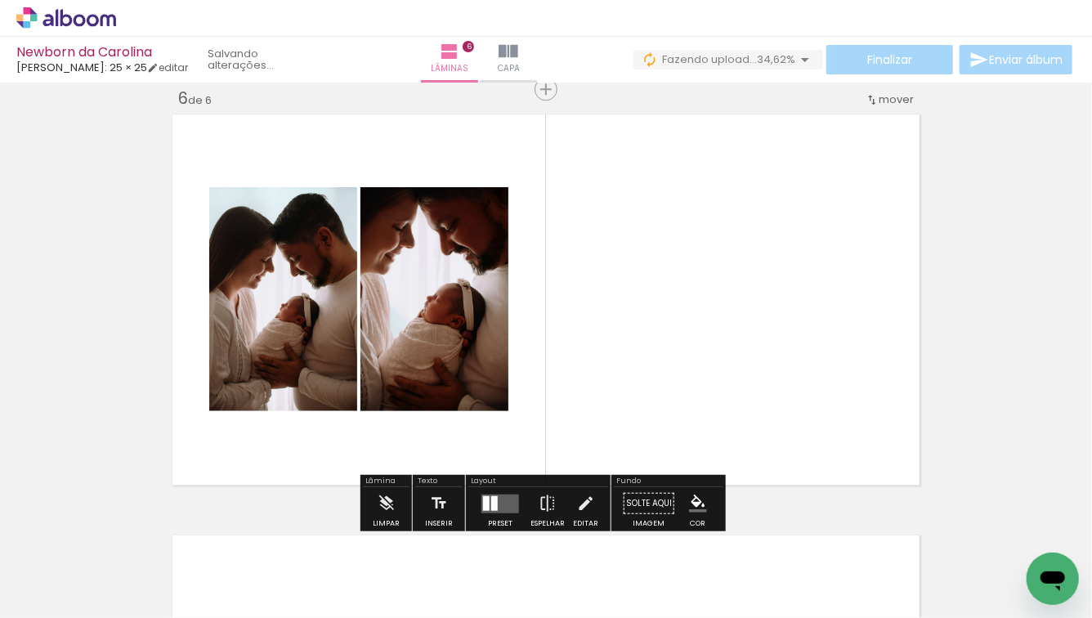
scroll to position [0, 145]
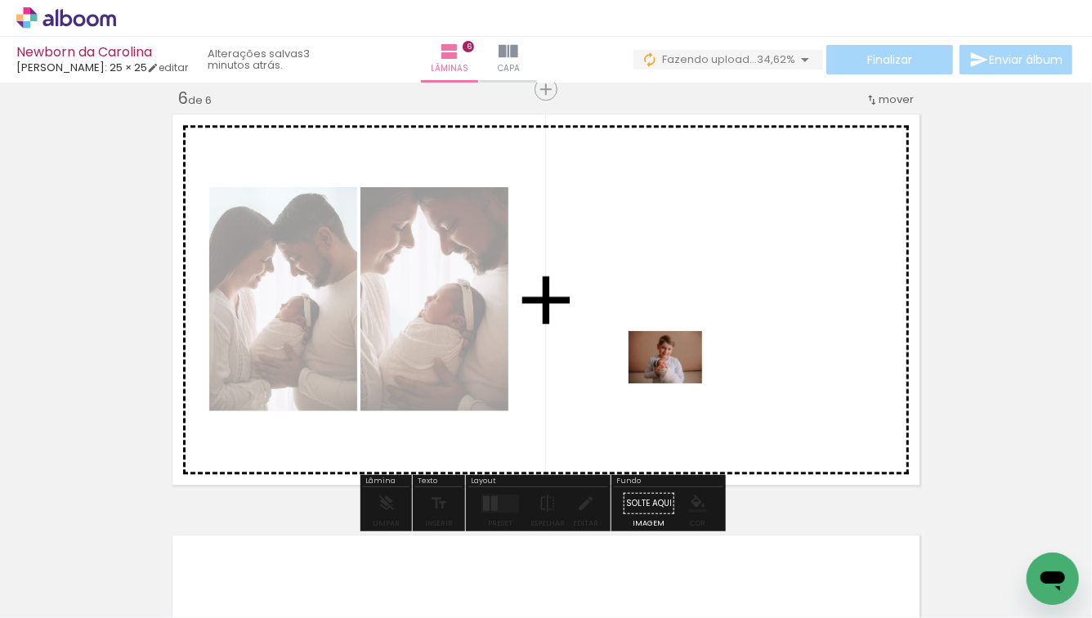
drag, startPoint x: 496, startPoint y: 567, endPoint x: 678, endPoint y: 380, distance: 260.2
click at [678, 380] on quentale-workspace at bounding box center [546, 309] width 1092 height 618
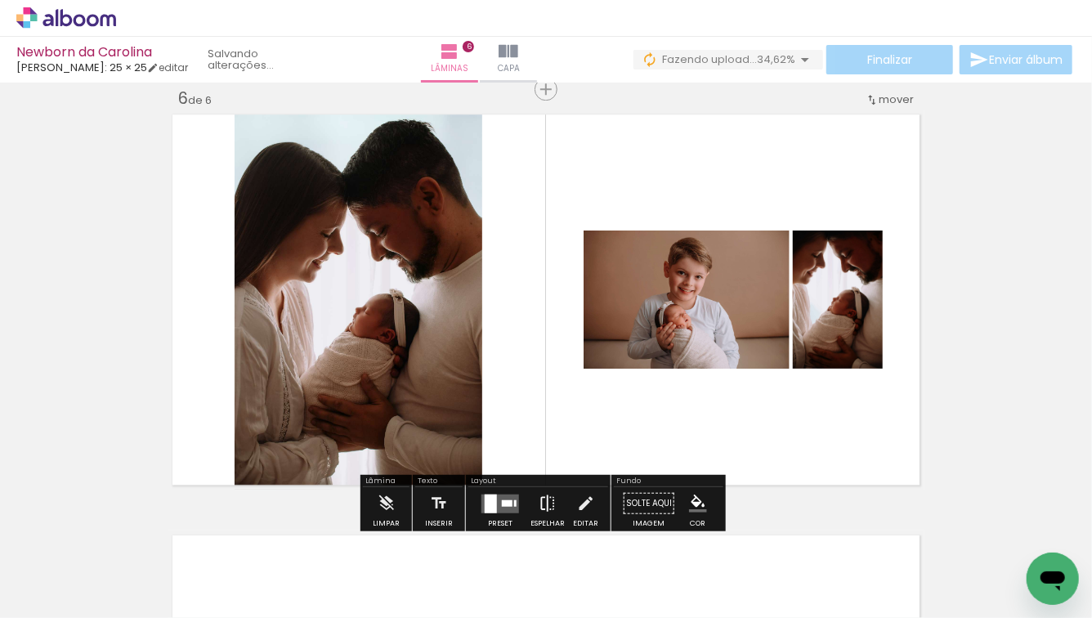
click at [539, 498] on iron-icon at bounding box center [548, 503] width 18 height 33
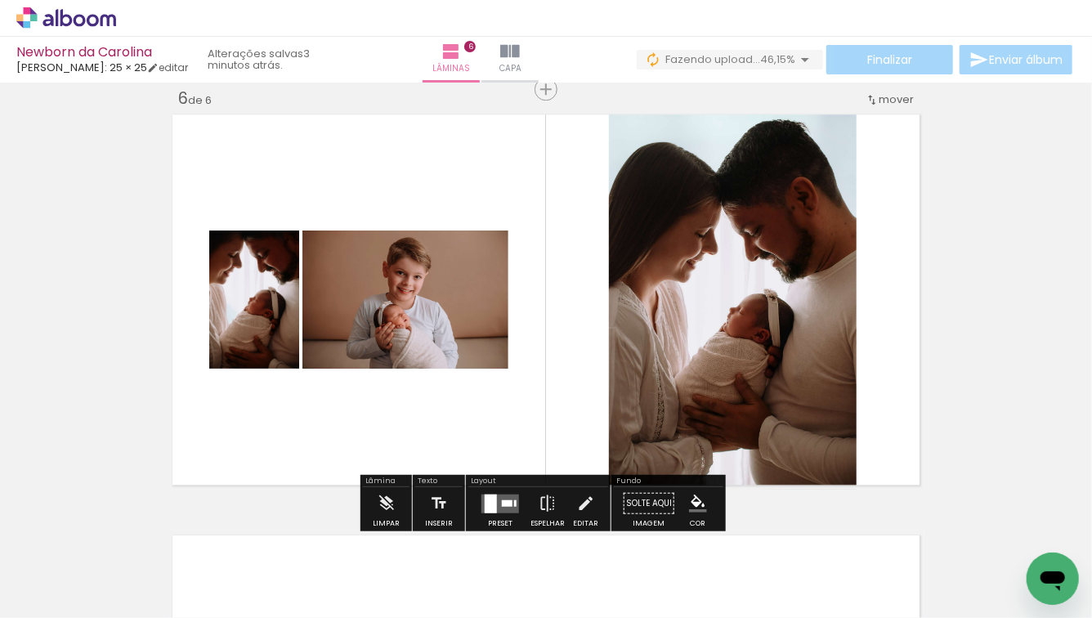
click at [474, 513] on paper-button "Preset" at bounding box center [500, 508] width 52 height 42
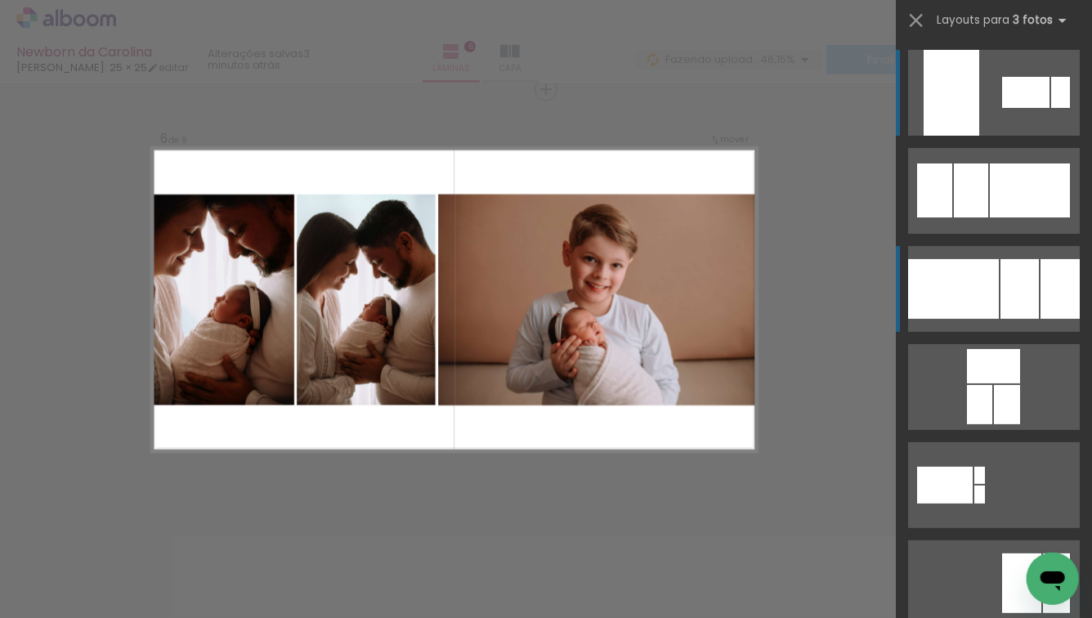
click at [988, 217] on div at bounding box center [971, 191] width 34 height 54
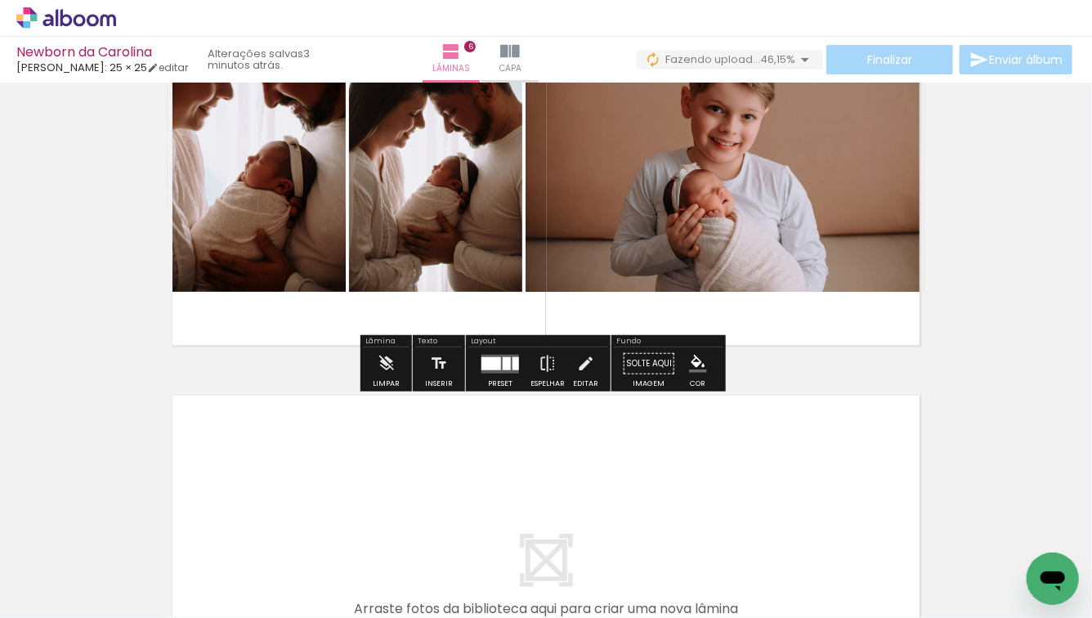
scroll to position [2328, 0]
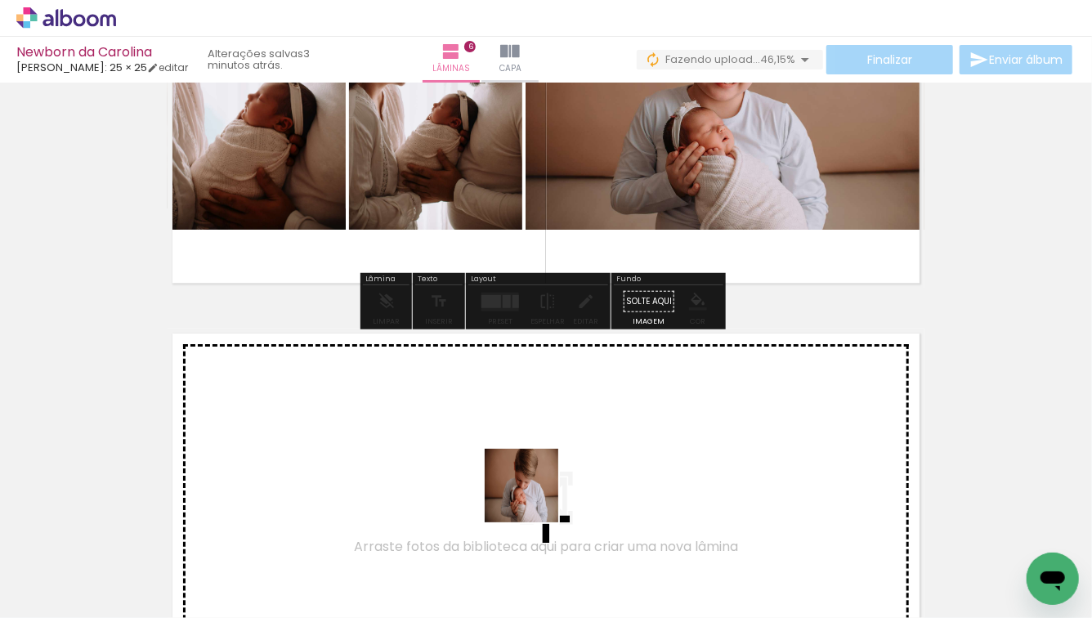
drag, startPoint x: 571, startPoint y: 560, endPoint x: 491, endPoint y: 447, distance: 138.4
click at [491, 447] on quentale-workspace at bounding box center [546, 309] width 1092 height 618
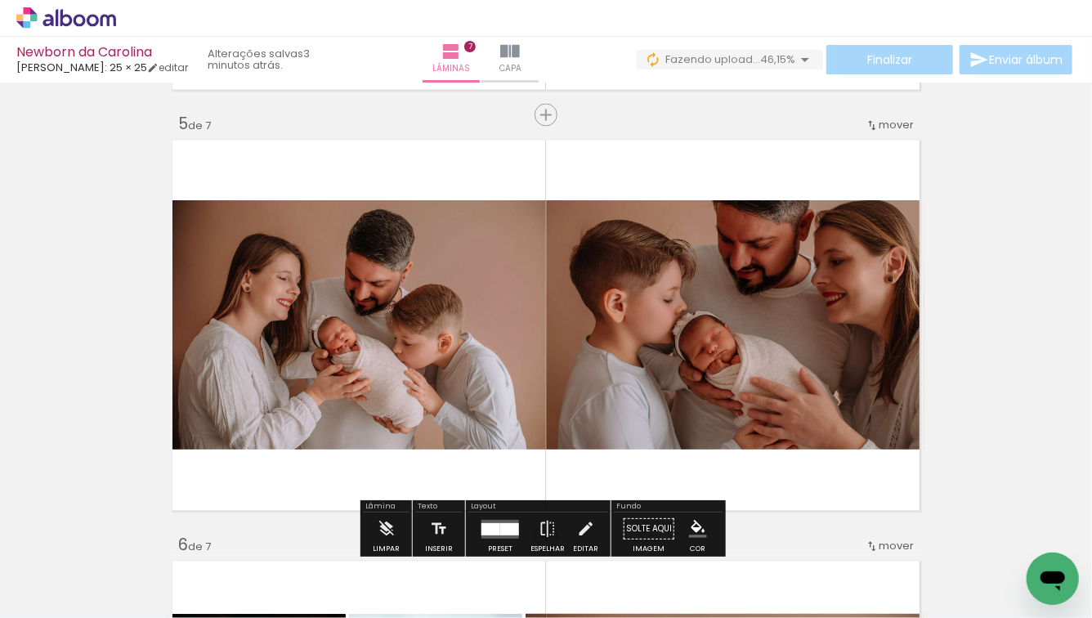
scroll to position [2121, 0]
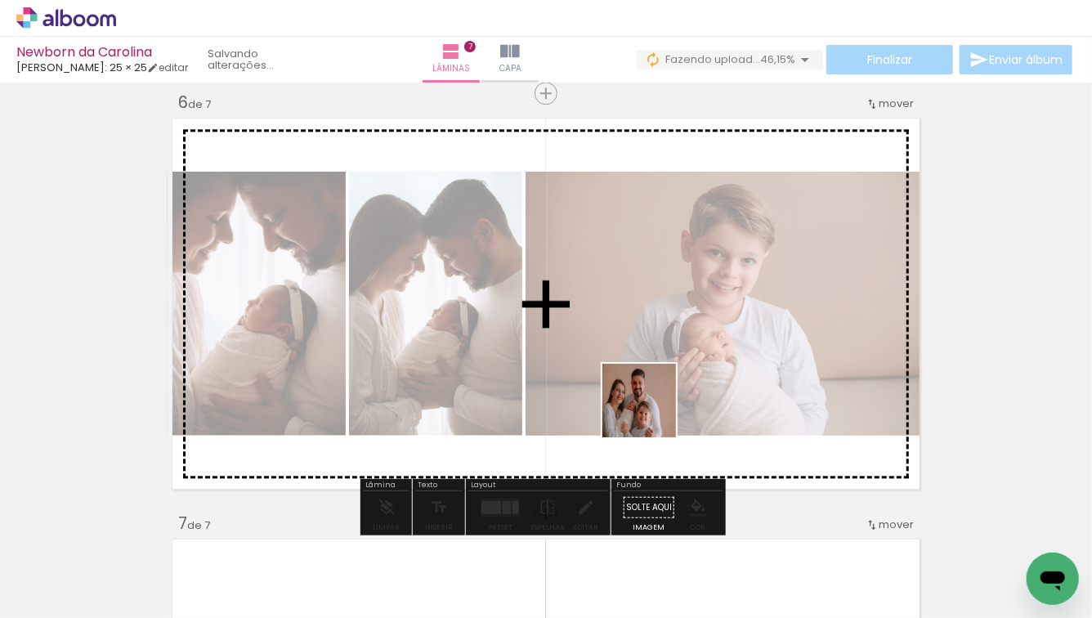
drag, startPoint x: 719, startPoint y: 572, endPoint x: 649, endPoint y: 402, distance: 183.7
click at [649, 402] on quentale-workspace at bounding box center [546, 309] width 1092 height 618
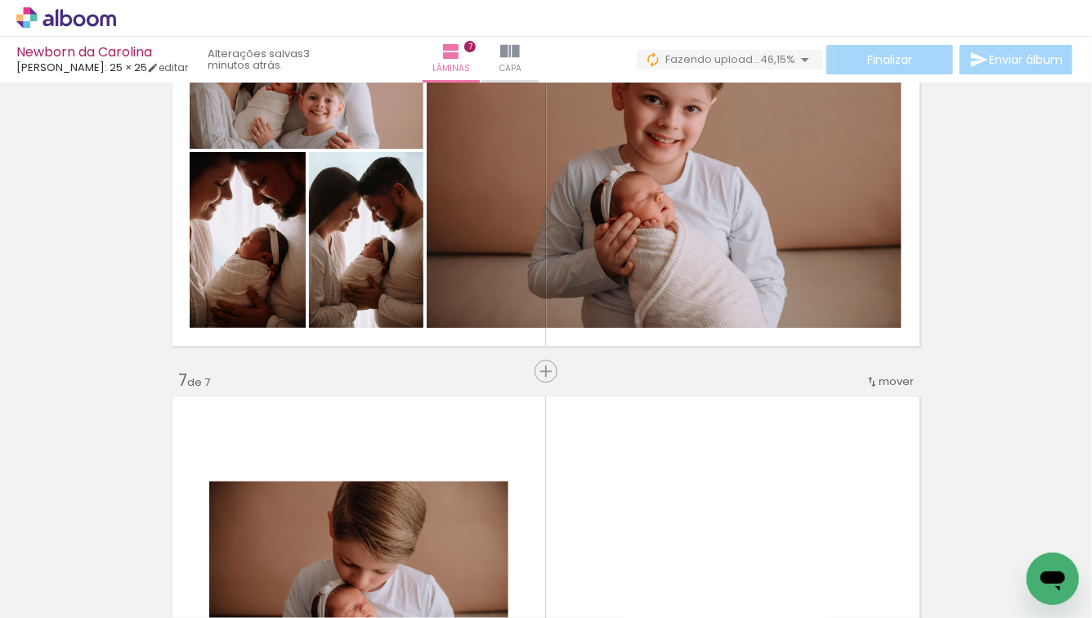
scroll to position [2374, 0]
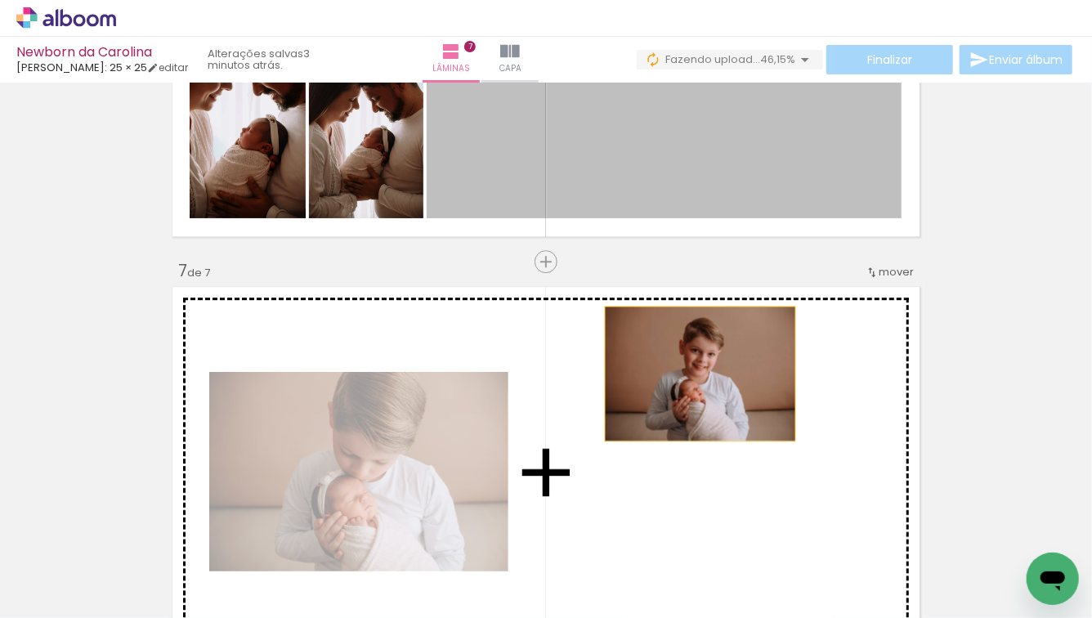
drag, startPoint x: 674, startPoint y: 162, endPoint x: 695, endPoint y: 374, distance: 212.7
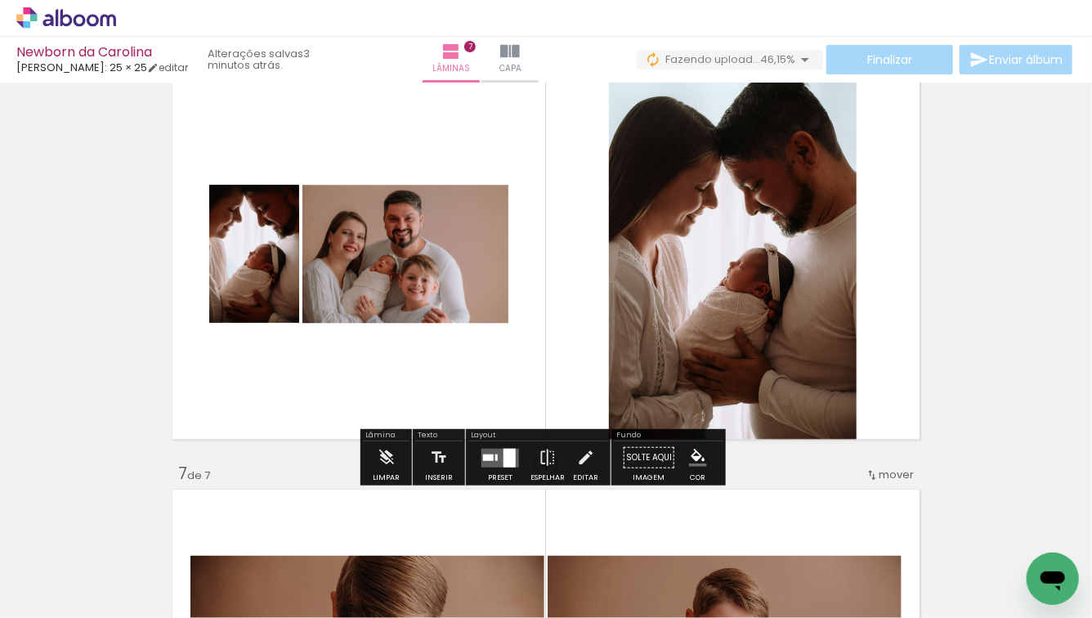
scroll to position [2175, 0]
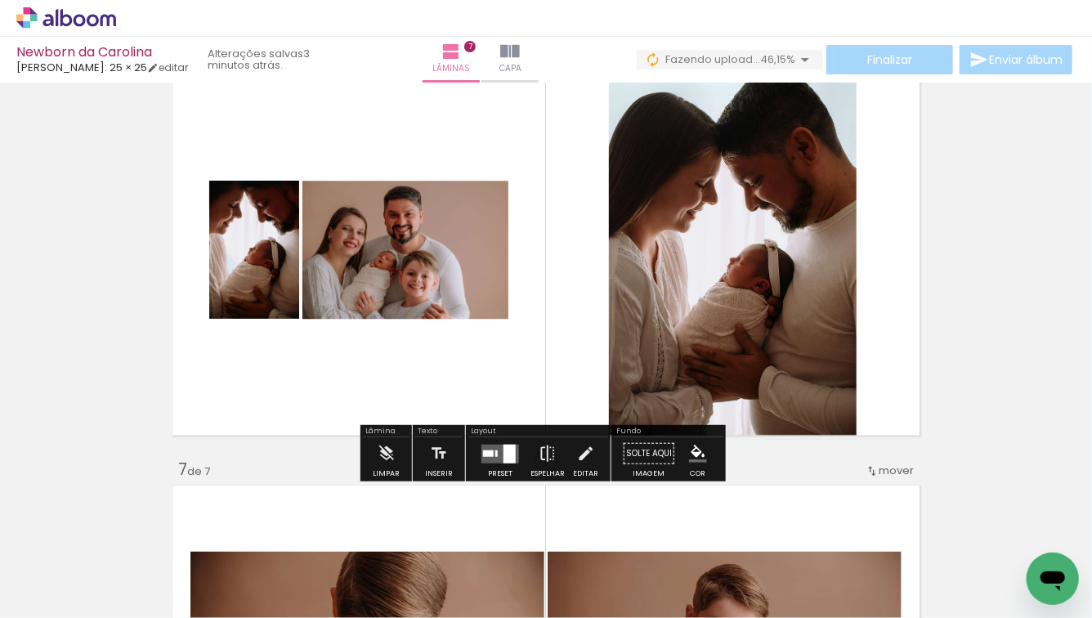
click at [505, 461] on div at bounding box center [510, 453] width 12 height 19
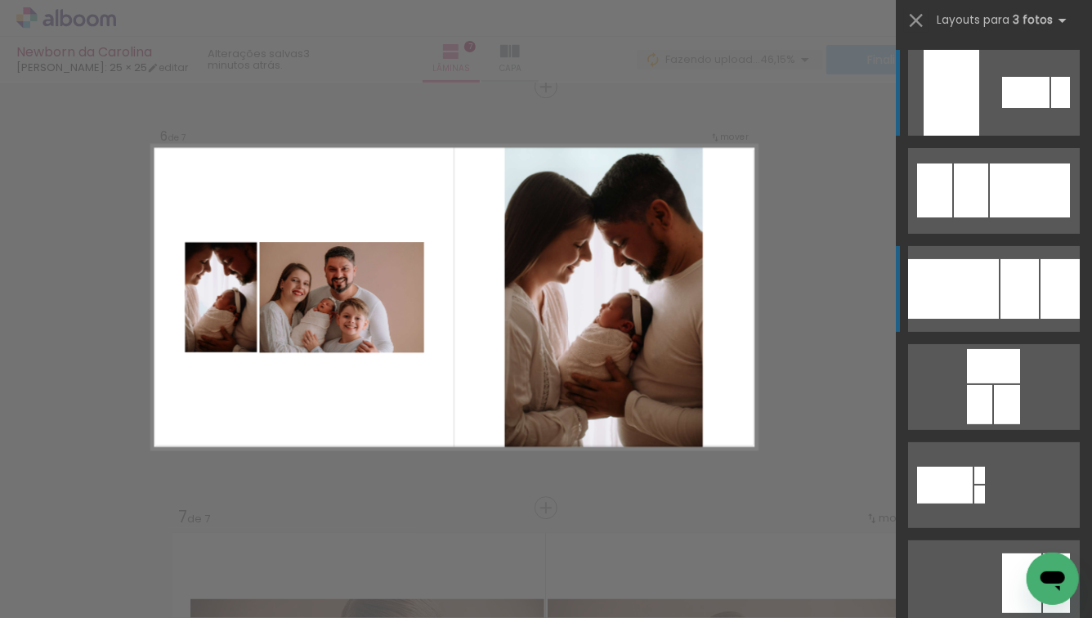
scroll to position [2126, 0]
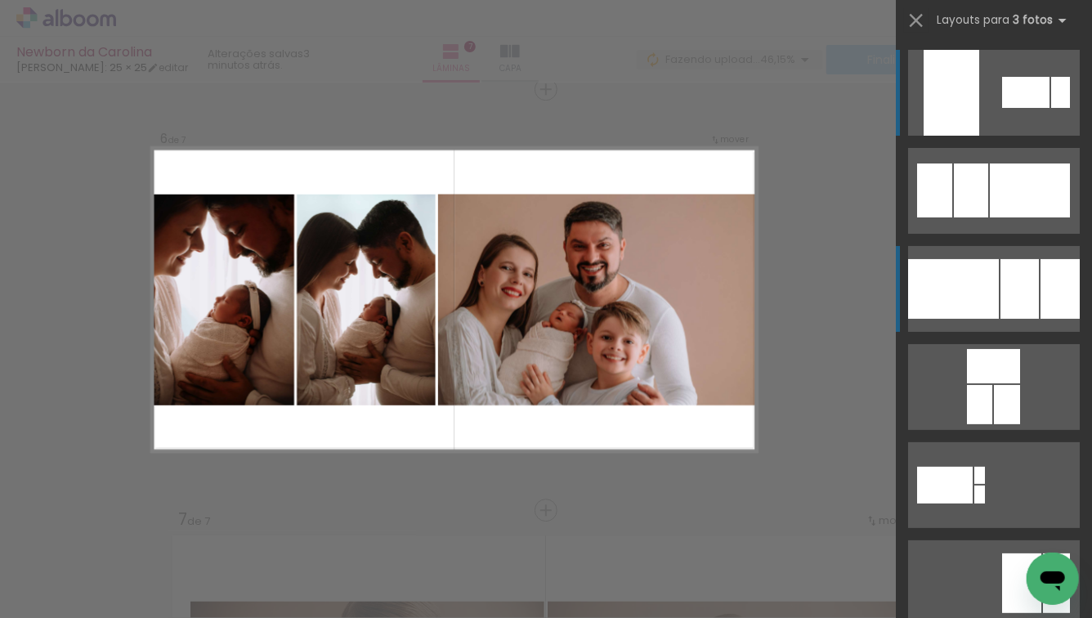
click at [988, 217] on div at bounding box center [971, 191] width 34 height 54
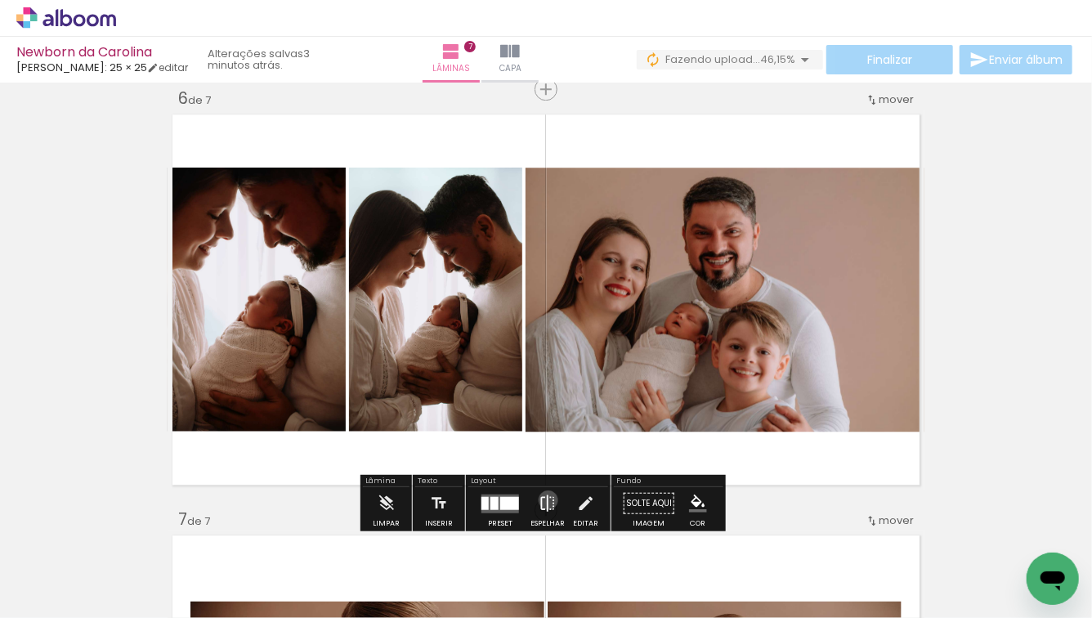
click at [544, 500] on iron-icon at bounding box center [548, 503] width 18 height 33
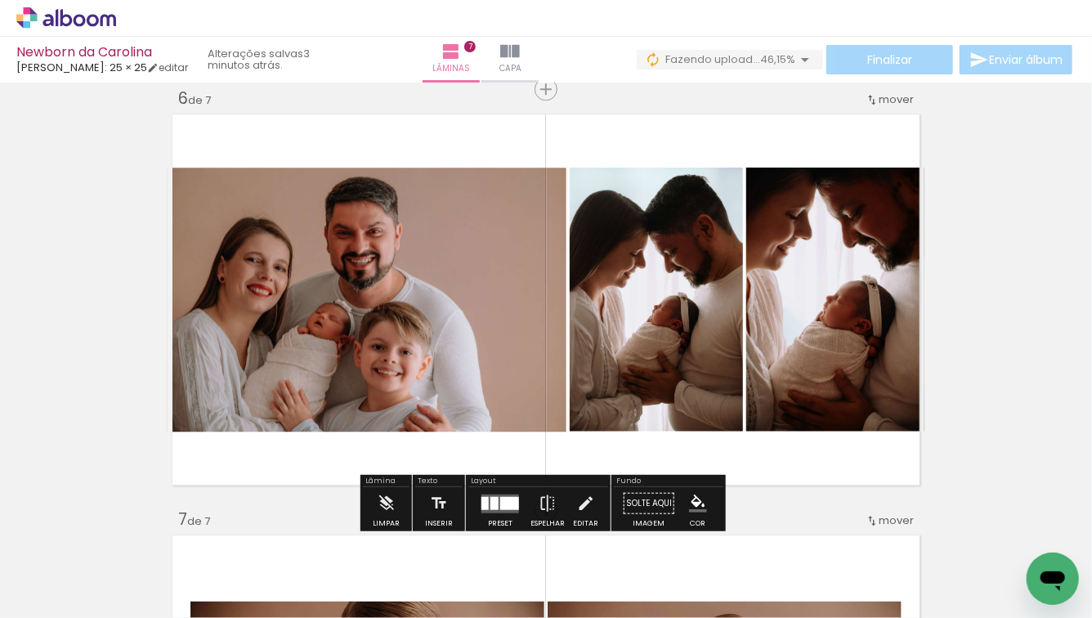
click at [500, 506] on div at bounding box center [509, 502] width 19 height 13
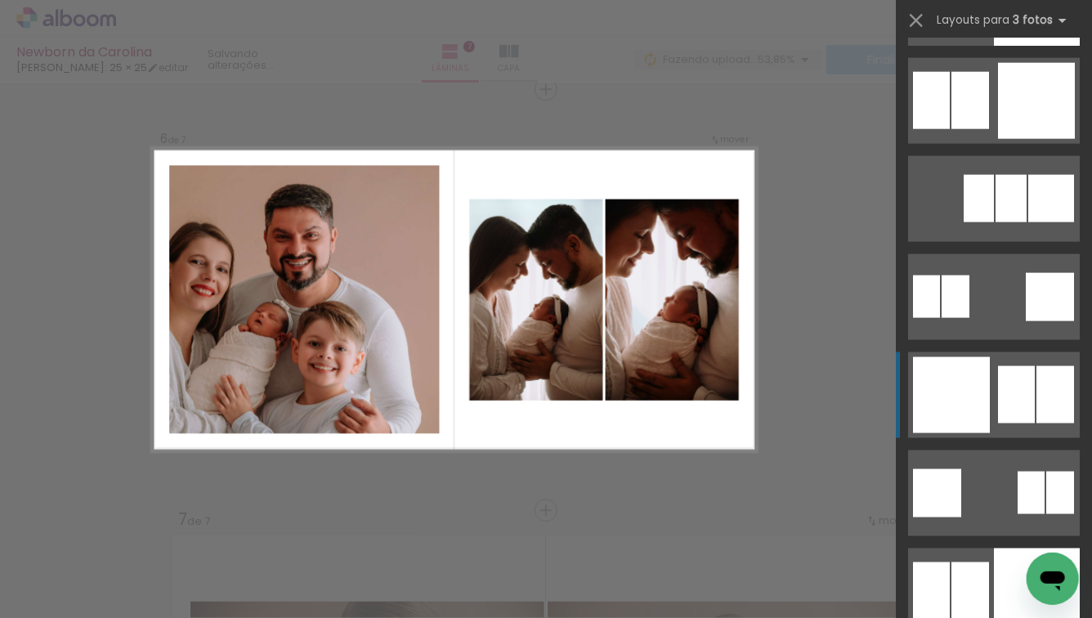
scroll to position [4128, 0]
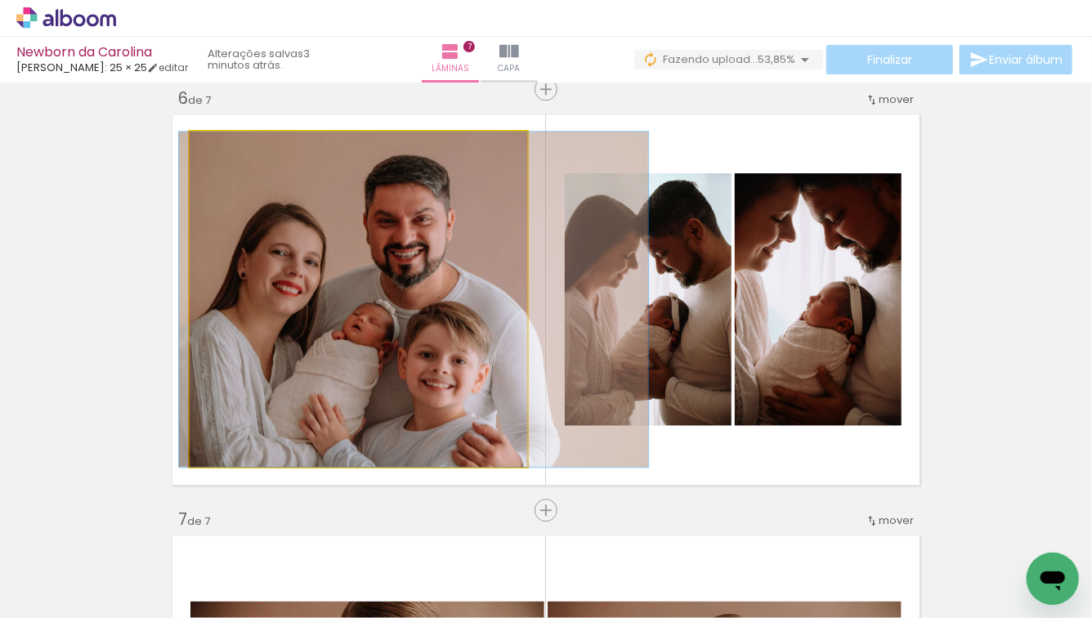
drag, startPoint x: 421, startPoint y: 304, endPoint x: 477, endPoint y: 302, distance: 55.6
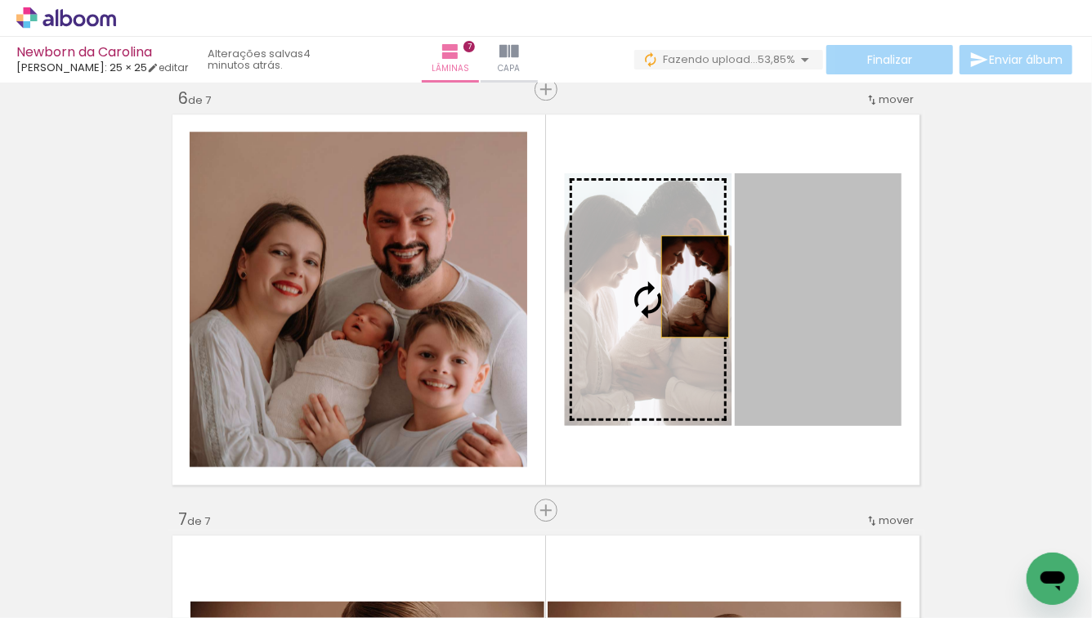
drag, startPoint x: 815, startPoint y: 286, endPoint x: 684, endPoint y: 286, distance: 130.8
click at [0, 0] on slot at bounding box center [0, 0] width 0 height 0
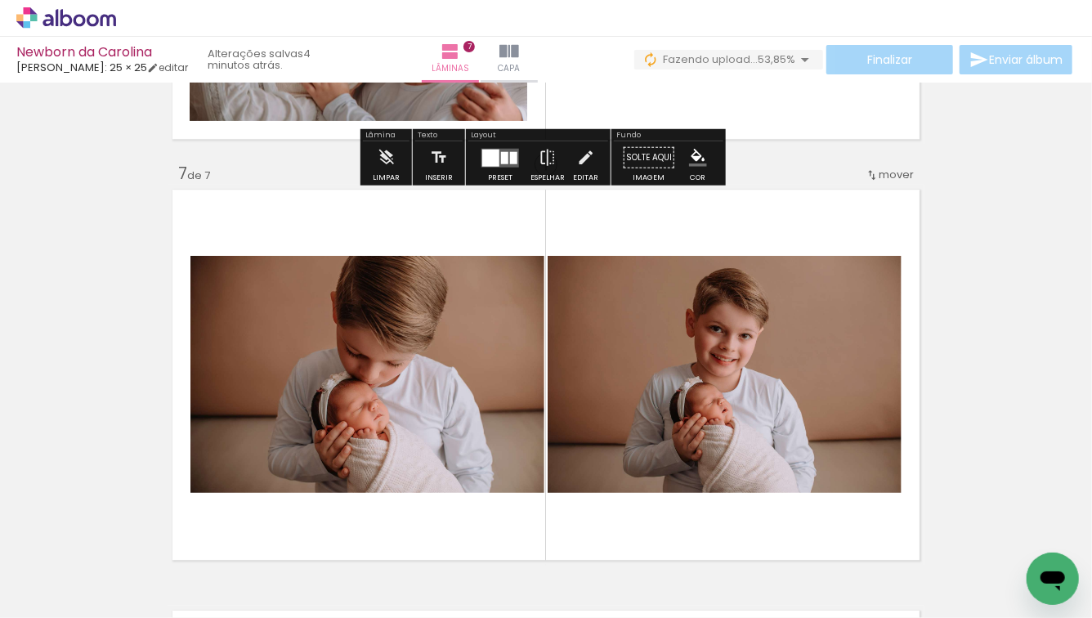
scroll to position [2660, 0]
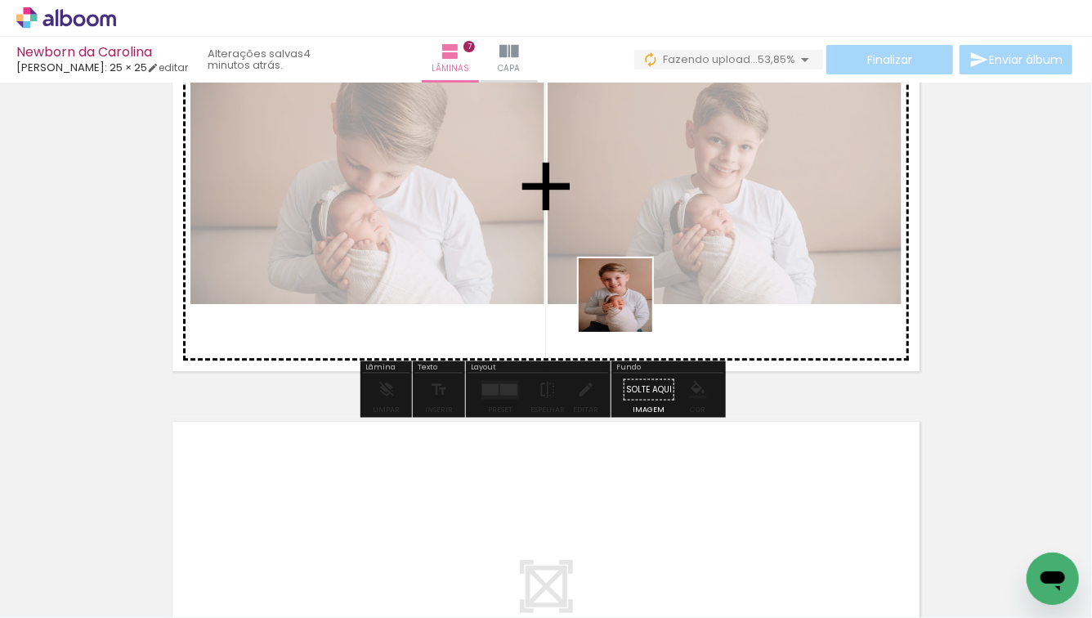
drag, startPoint x: 634, startPoint y: 580, endPoint x: 619, endPoint y: 319, distance: 262.0
click at [629, 289] on quentale-workspace at bounding box center [546, 309] width 1092 height 618
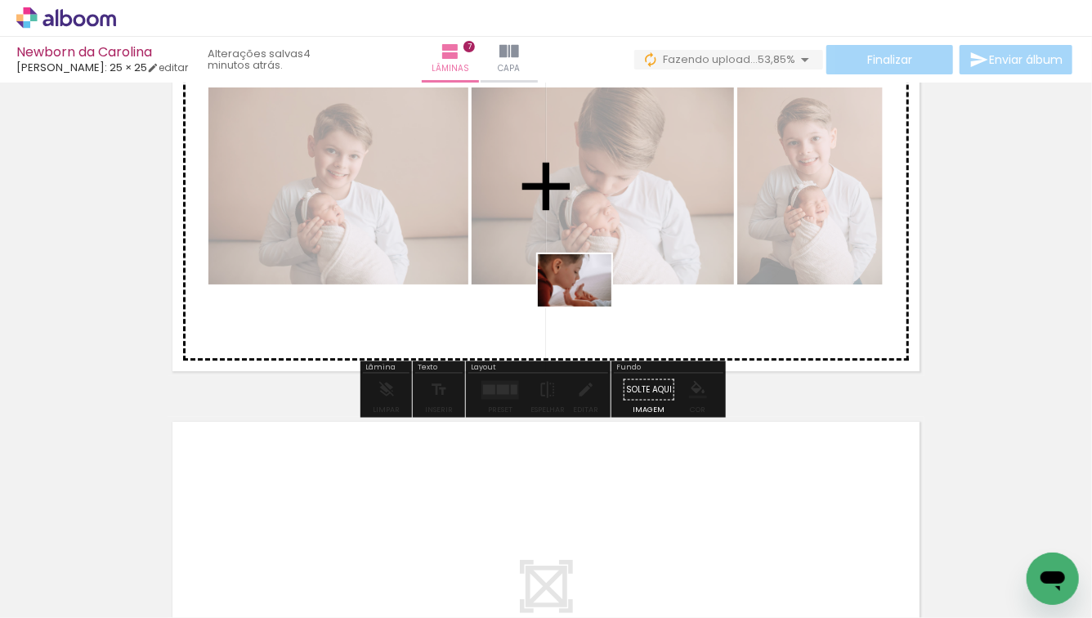
drag, startPoint x: 549, startPoint y: 574, endPoint x: 587, endPoint y: 302, distance: 274.1
click at [587, 302] on quentale-workspace at bounding box center [546, 309] width 1092 height 618
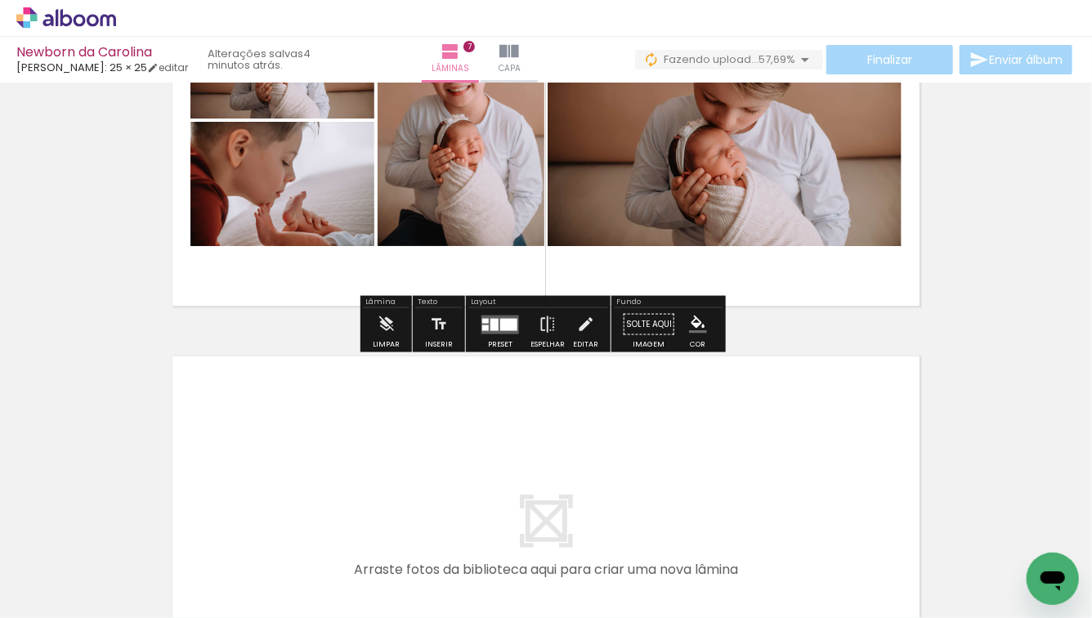
scroll to position [2726, 0]
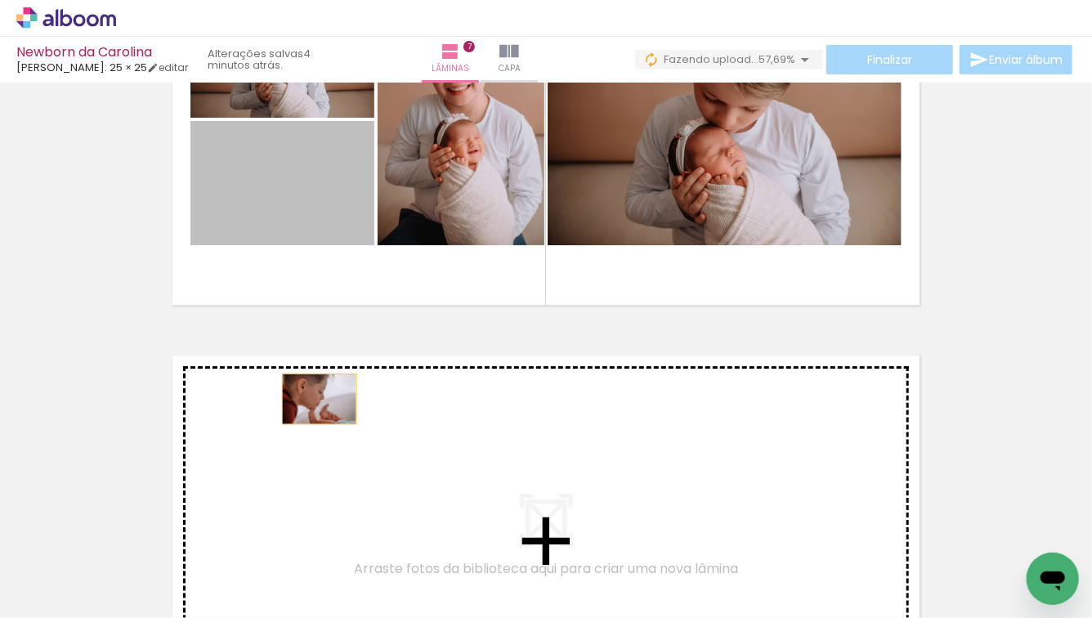
drag, startPoint x: 298, startPoint y: 204, endPoint x: 311, endPoint y: 429, distance: 225.2
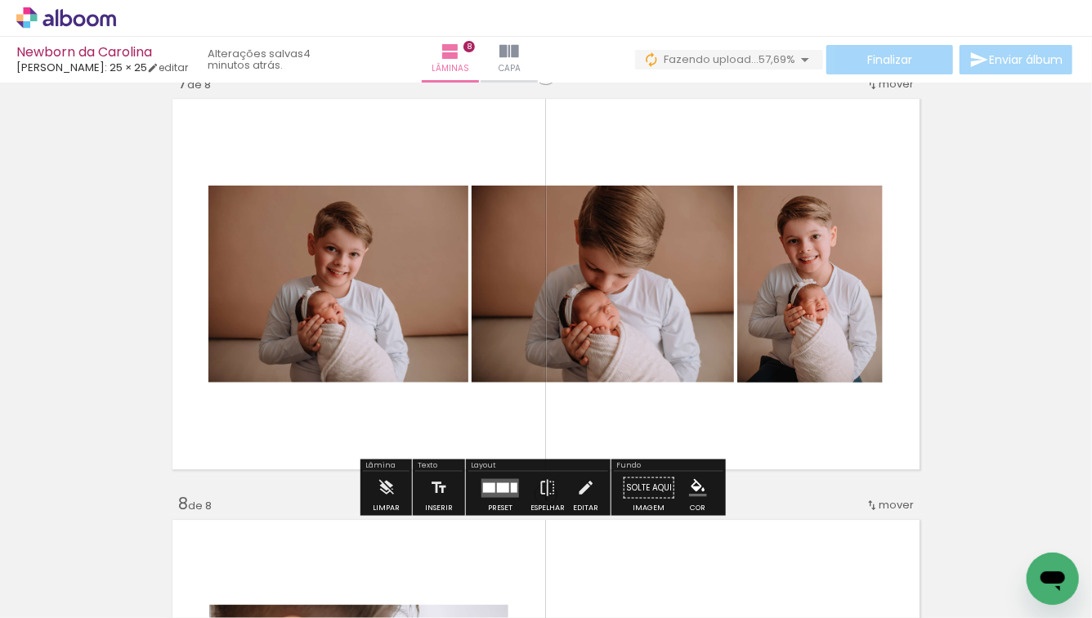
scroll to position [2584, 0]
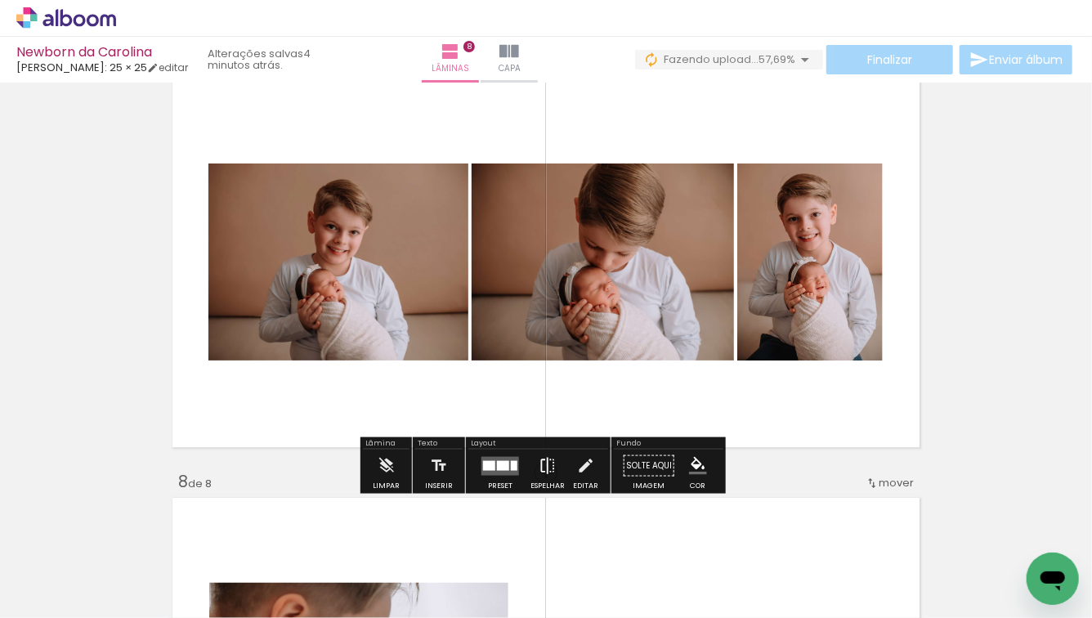
click at [549, 471] on iron-icon at bounding box center [548, 466] width 18 height 33
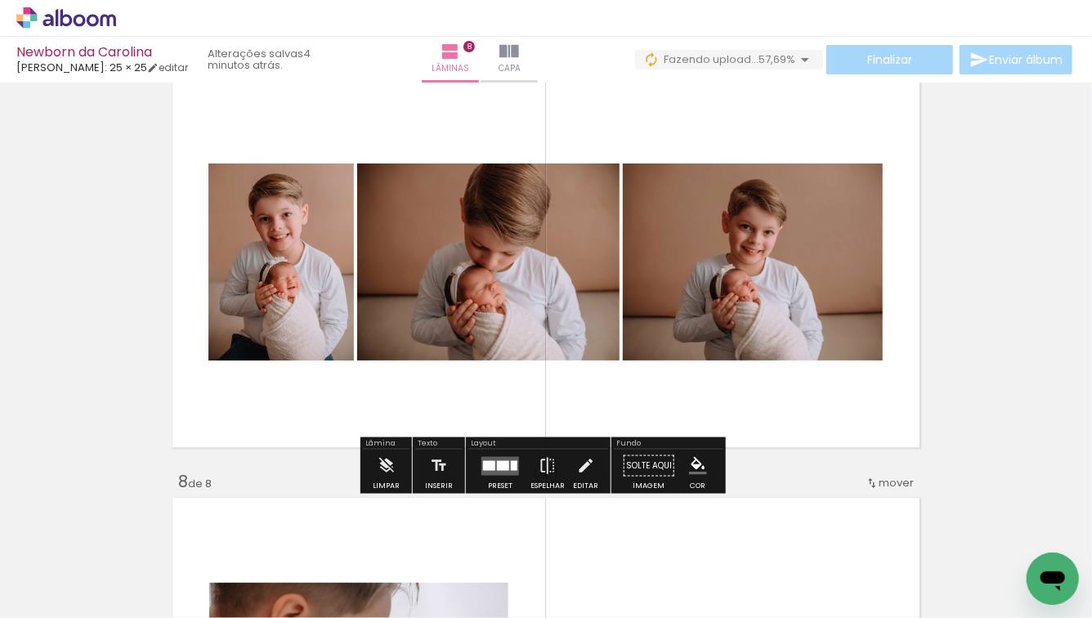
click at [497, 461] on div at bounding box center [503, 465] width 12 height 10
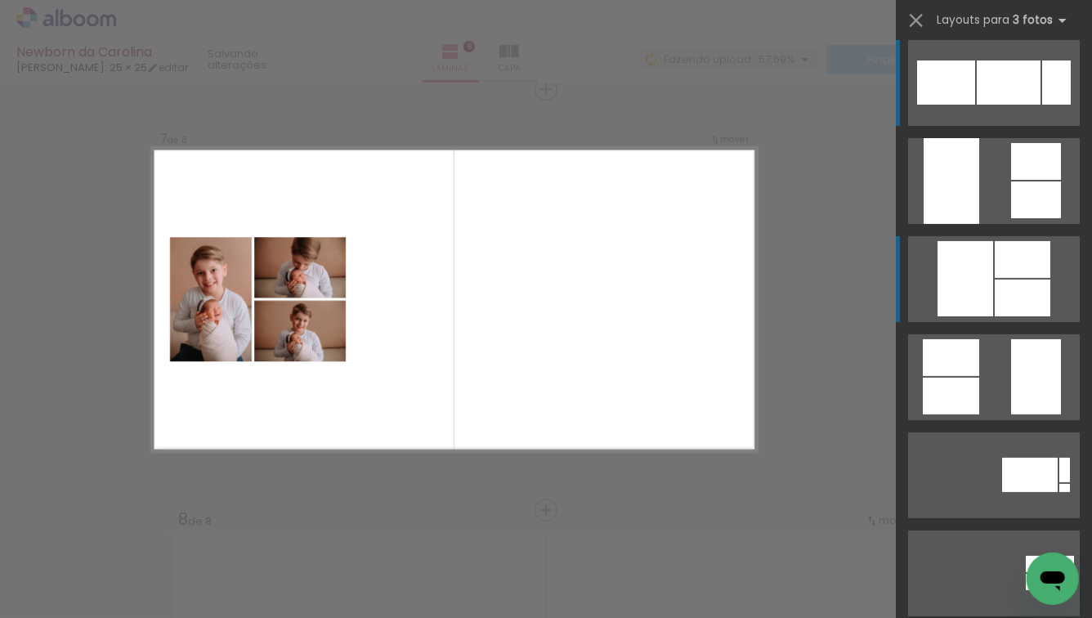
scroll to position [0, 0]
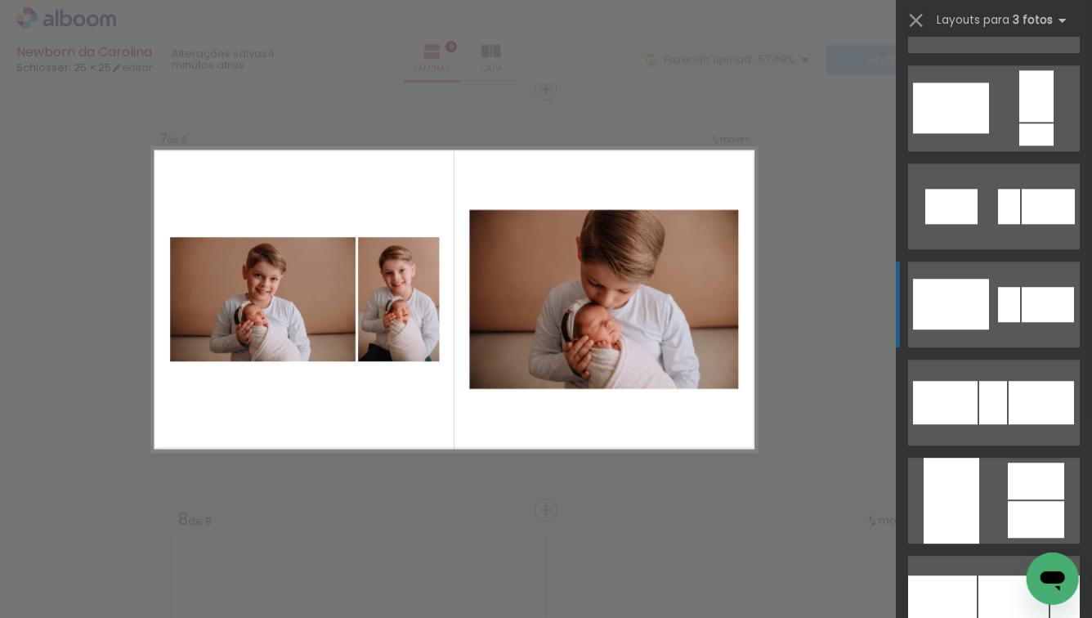
scroll to position [2294, 0]
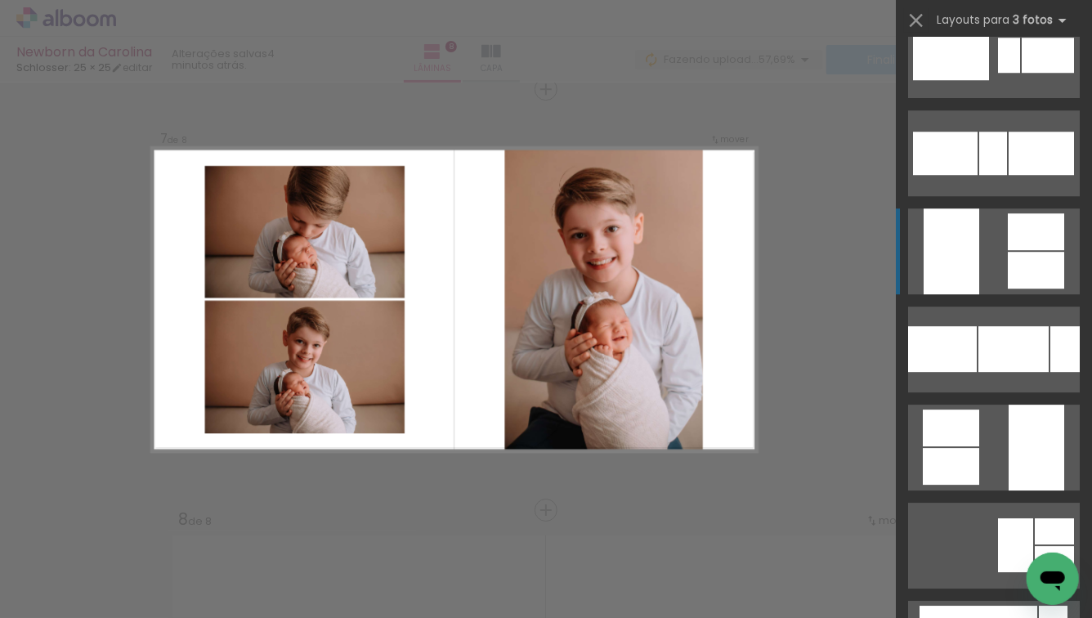
click at [957, 273] on div at bounding box center [952, 251] width 56 height 86
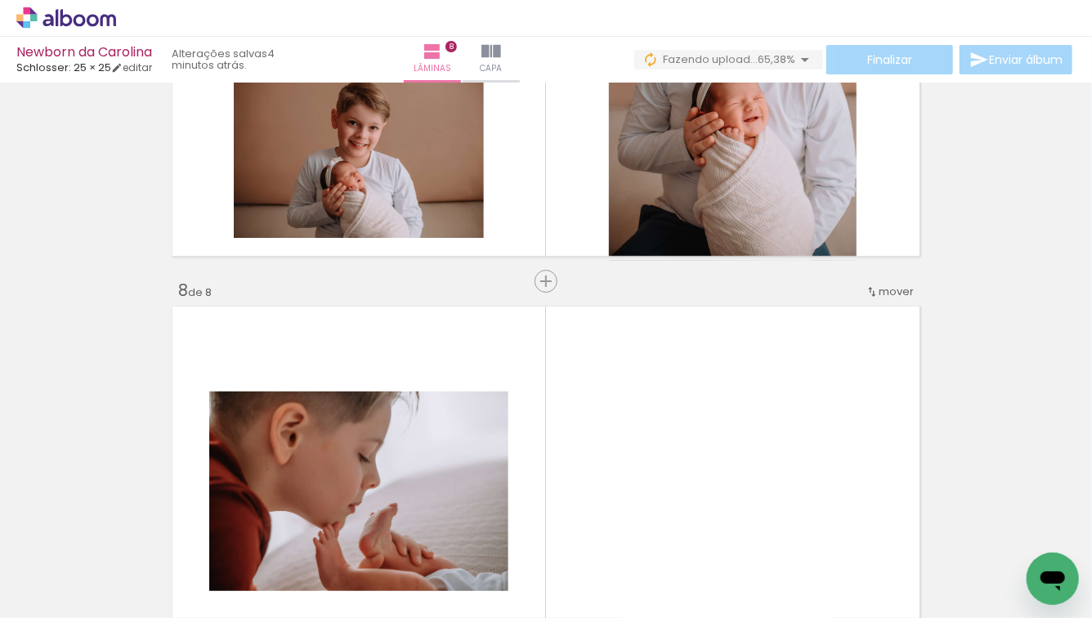
scroll to position [2919, 0]
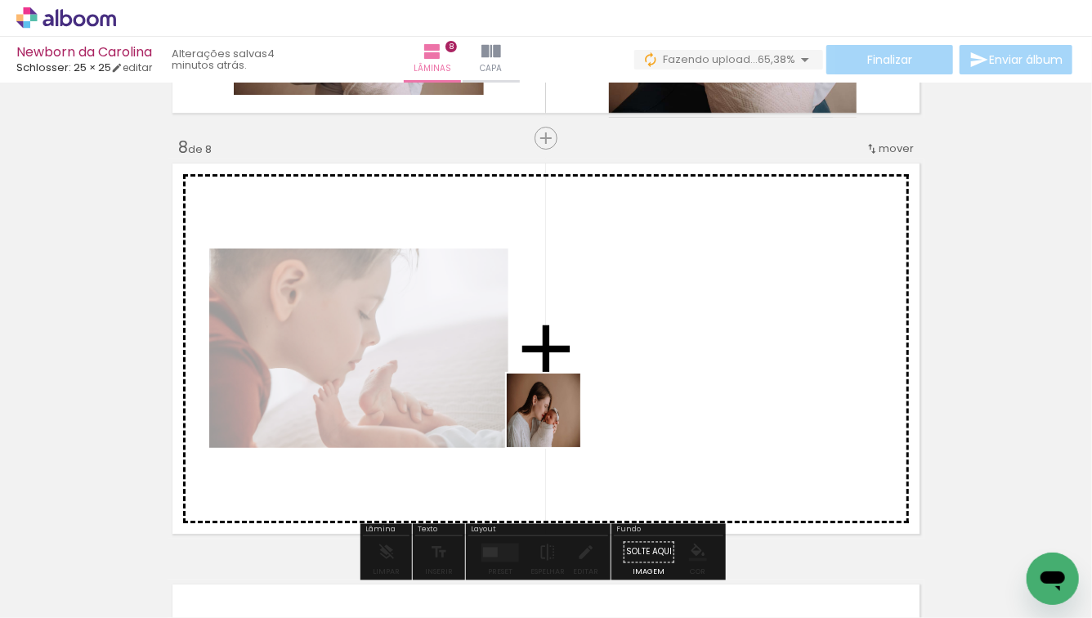
drag, startPoint x: 533, startPoint y: 587, endPoint x: 556, endPoint y: 423, distance: 165.9
click at [556, 423] on quentale-workspace at bounding box center [546, 309] width 1092 height 618
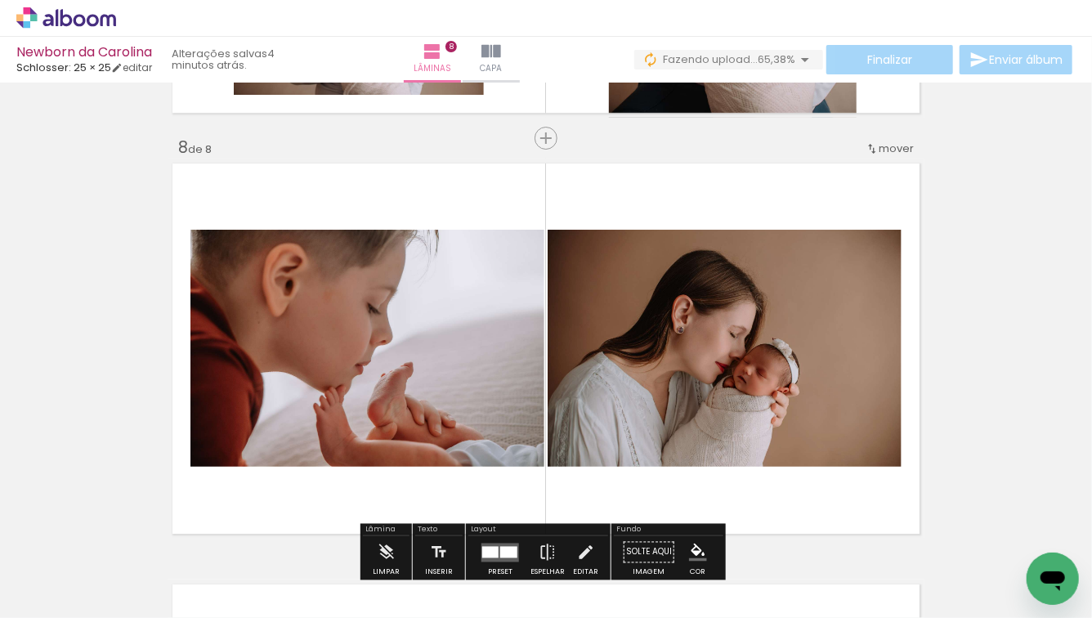
drag, startPoint x: 606, startPoint y: 584, endPoint x: 611, endPoint y: 477, distance: 107.2
click at [644, 429] on quentale-workspace at bounding box center [546, 309] width 1092 height 618
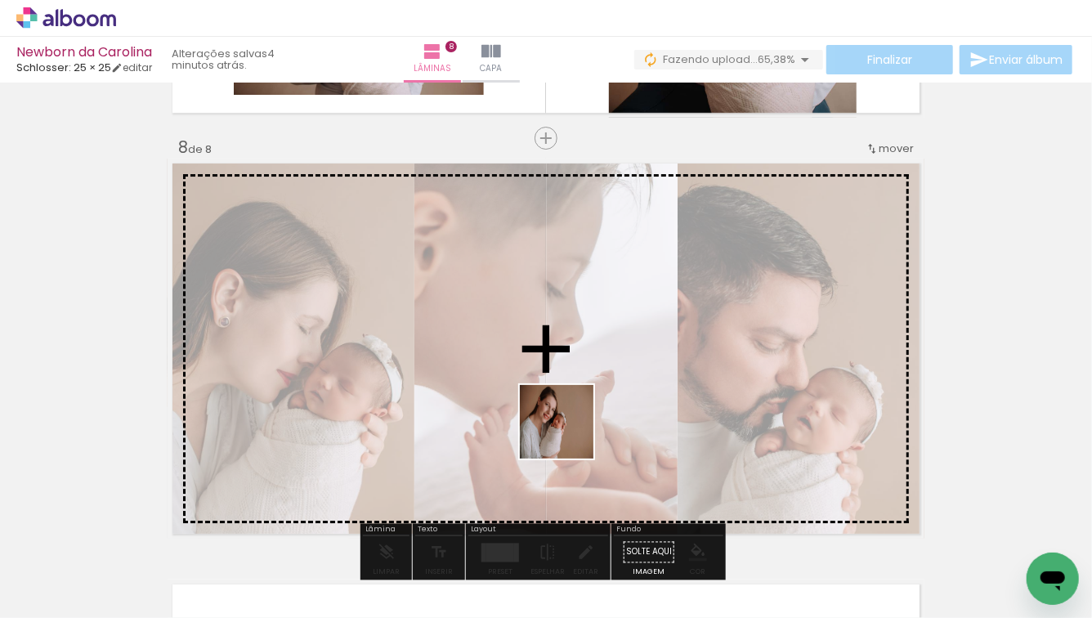
drag, startPoint x: 553, startPoint y: 567, endPoint x: 575, endPoint y: 382, distance: 186.9
click at [575, 382] on quentale-workspace at bounding box center [546, 309] width 1092 height 618
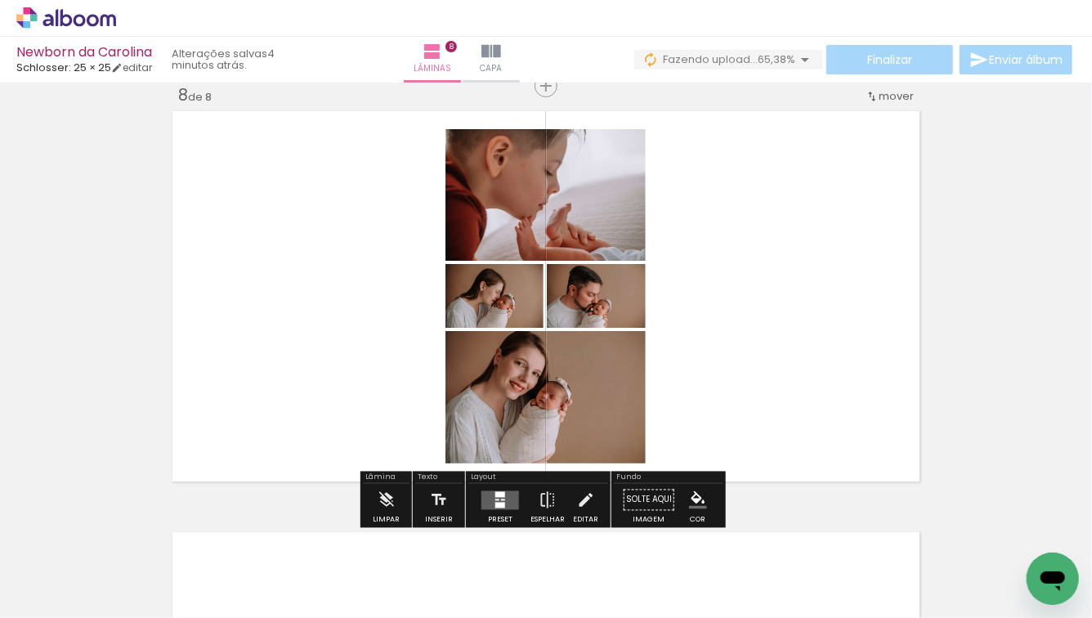
scroll to position [3161, 0]
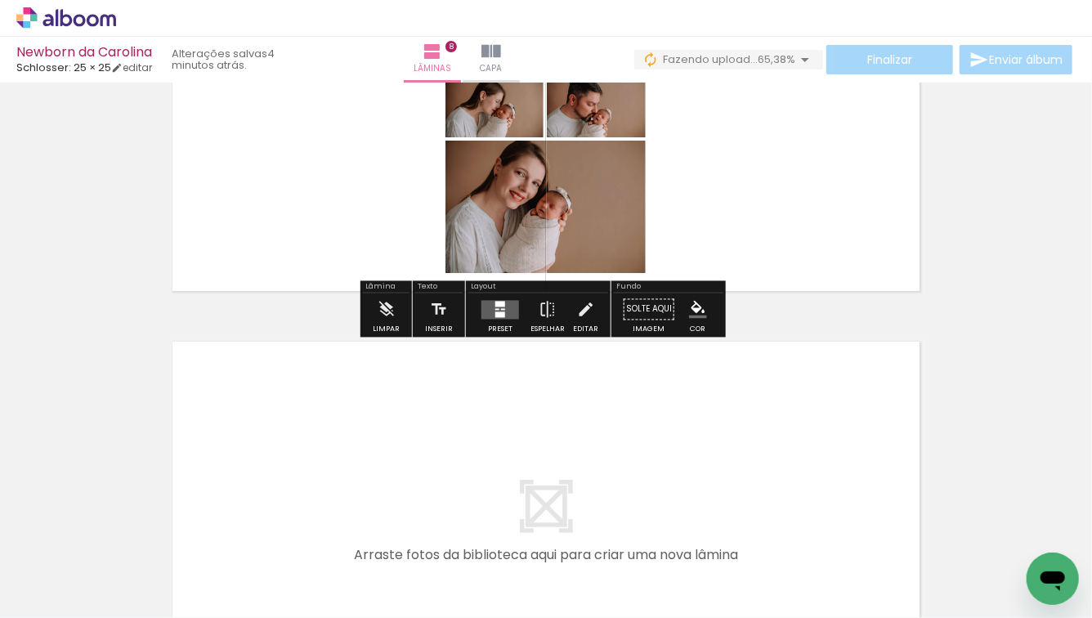
click at [499, 313] on div at bounding box center [500, 314] width 10 height 6
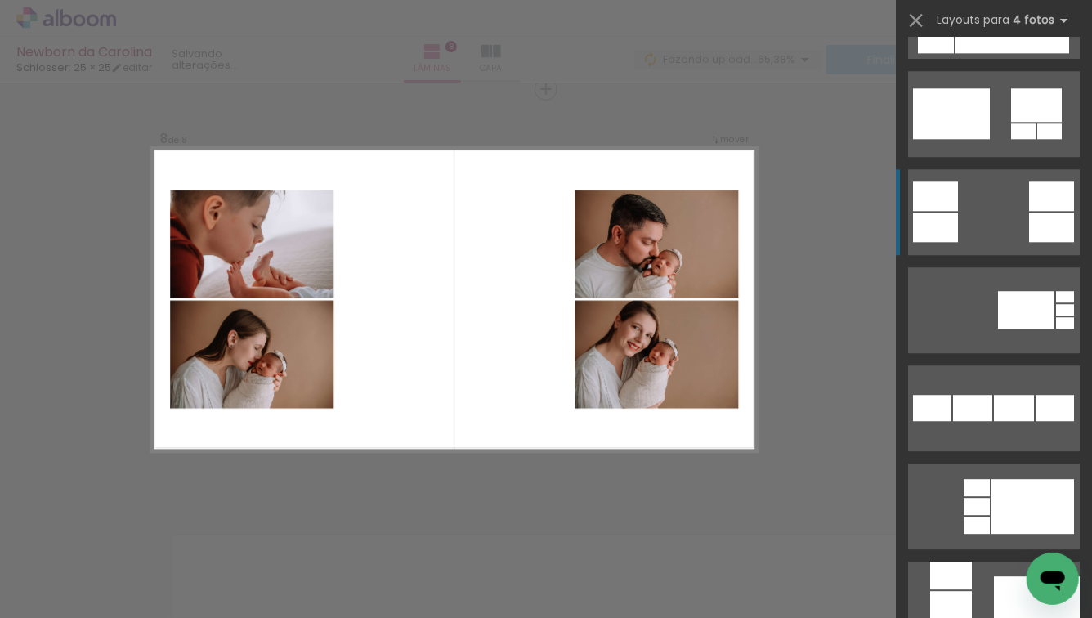
scroll to position [2286, 0]
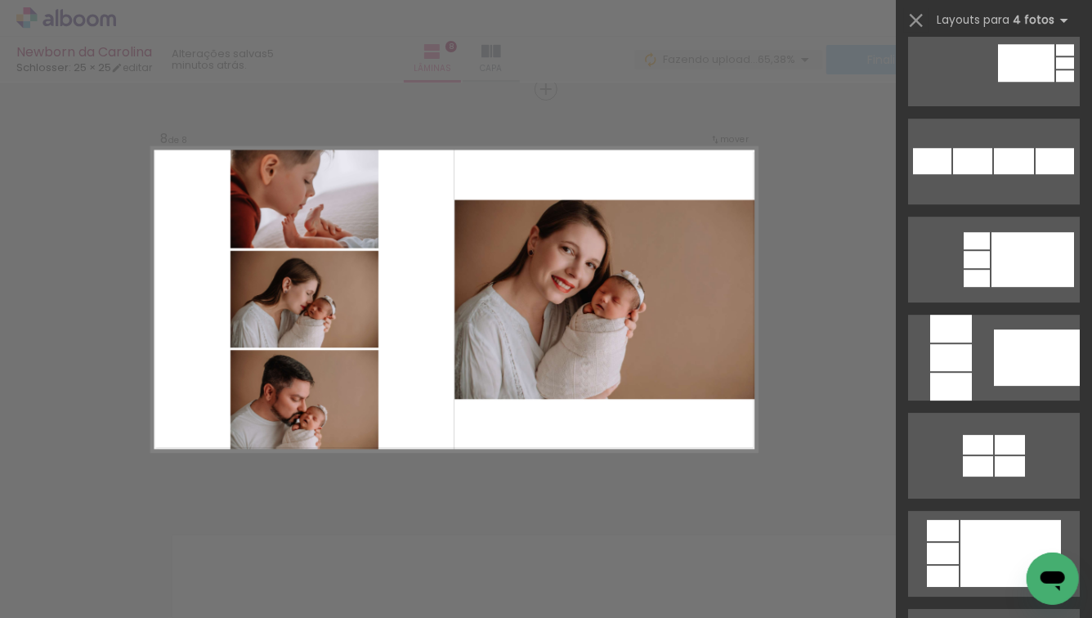
click at [994, 345] on div at bounding box center [1037, 357] width 86 height 56
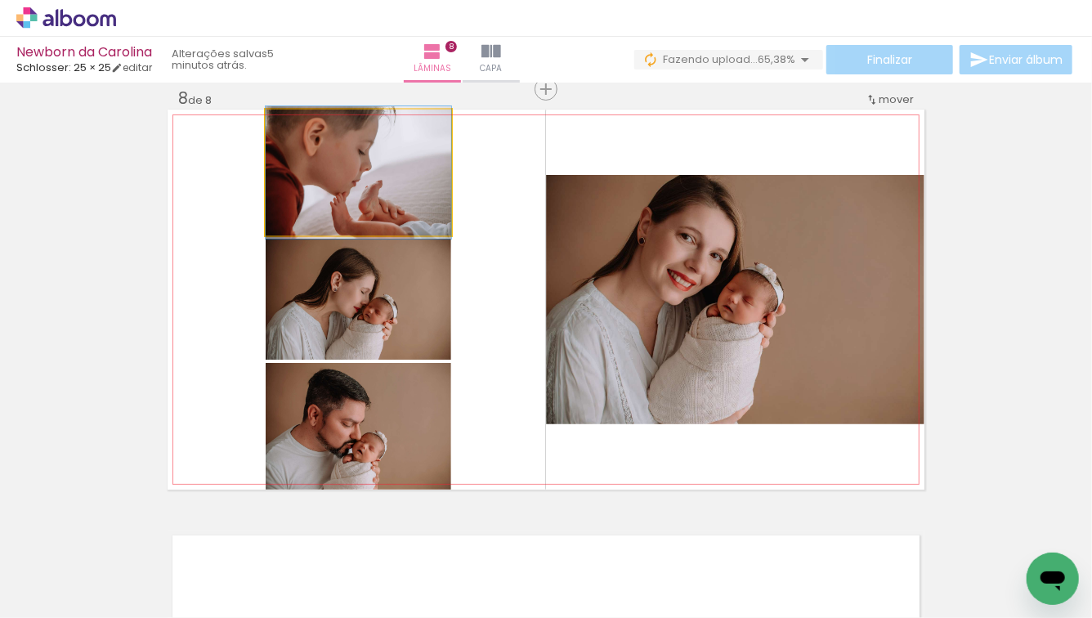
drag, startPoint x: 388, startPoint y: 211, endPoint x: 589, endPoint y: 244, distance: 202.9
click at [0, 0] on slot at bounding box center [0, 0] width 0 height 0
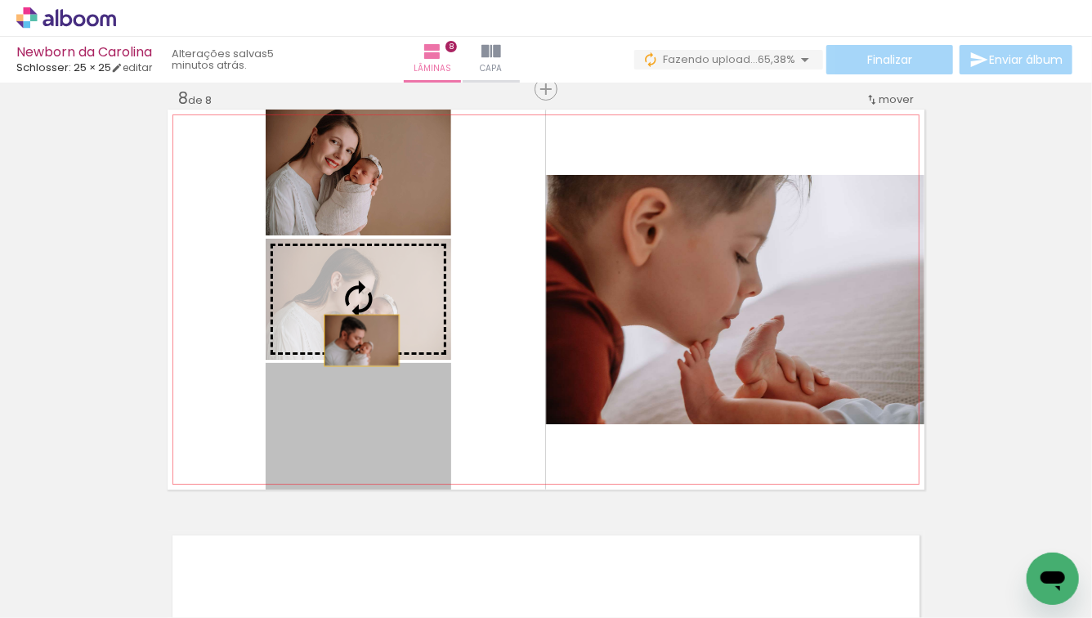
drag, startPoint x: 356, startPoint y: 441, endPoint x: 357, endPoint y: 335, distance: 106.3
click at [0, 0] on slot at bounding box center [0, 0] width 0 height 0
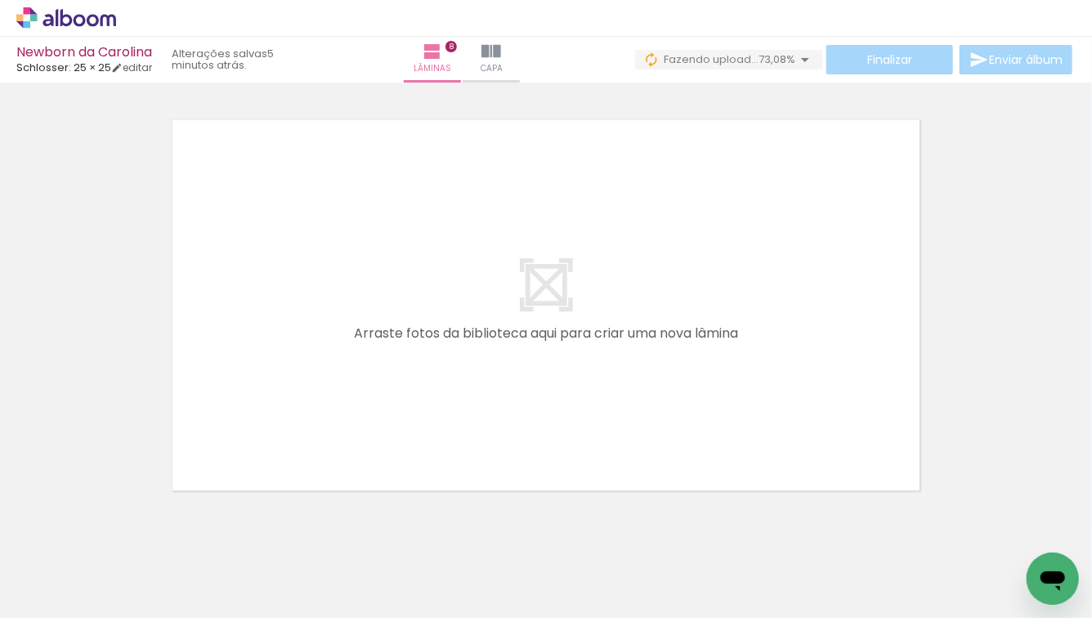
scroll to position [3391, 0]
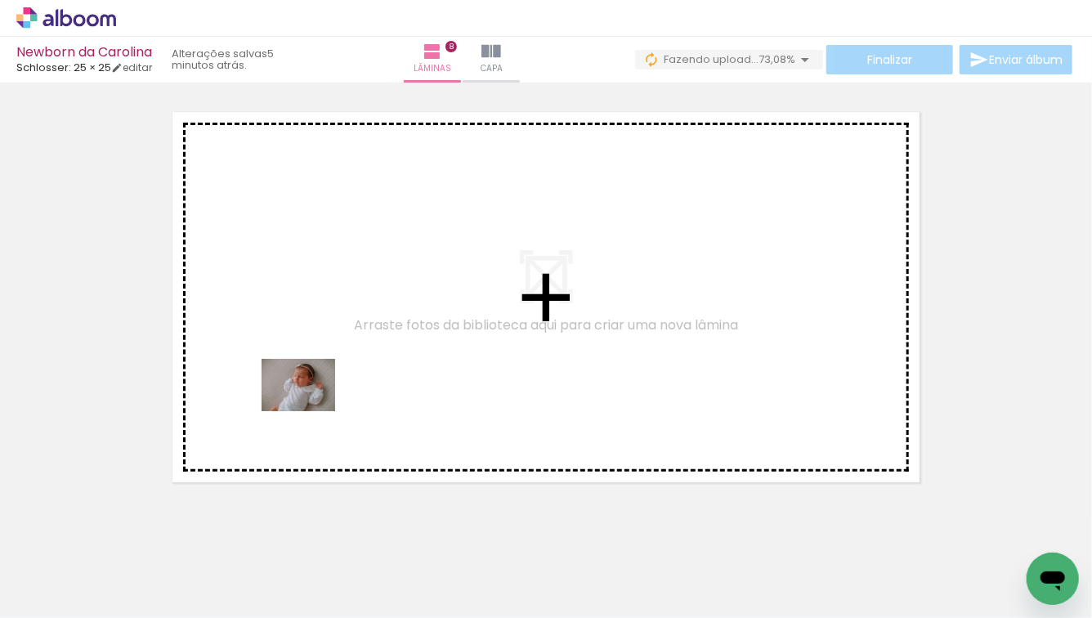
drag, startPoint x: 261, startPoint y: 575, endPoint x: 311, endPoint y: 408, distance: 174.1
click at [311, 408] on quentale-workspace at bounding box center [546, 309] width 1092 height 618
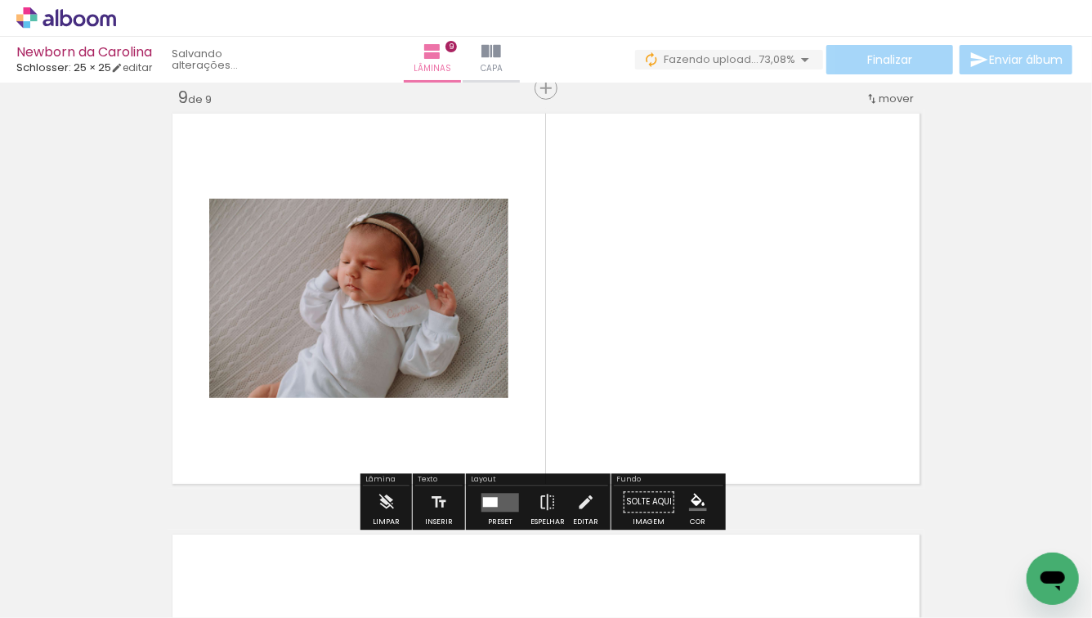
scroll to position [3389, 0]
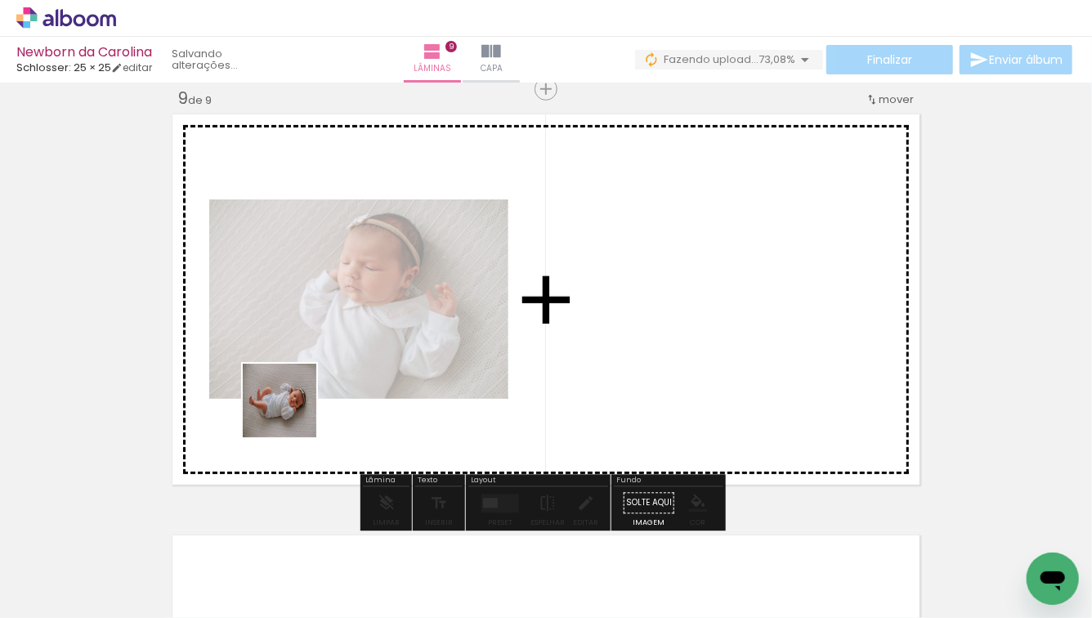
drag, startPoint x: 174, startPoint y: 569, endPoint x: 309, endPoint y: 383, distance: 229.4
click at [309, 383] on quentale-workspace at bounding box center [546, 309] width 1092 height 618
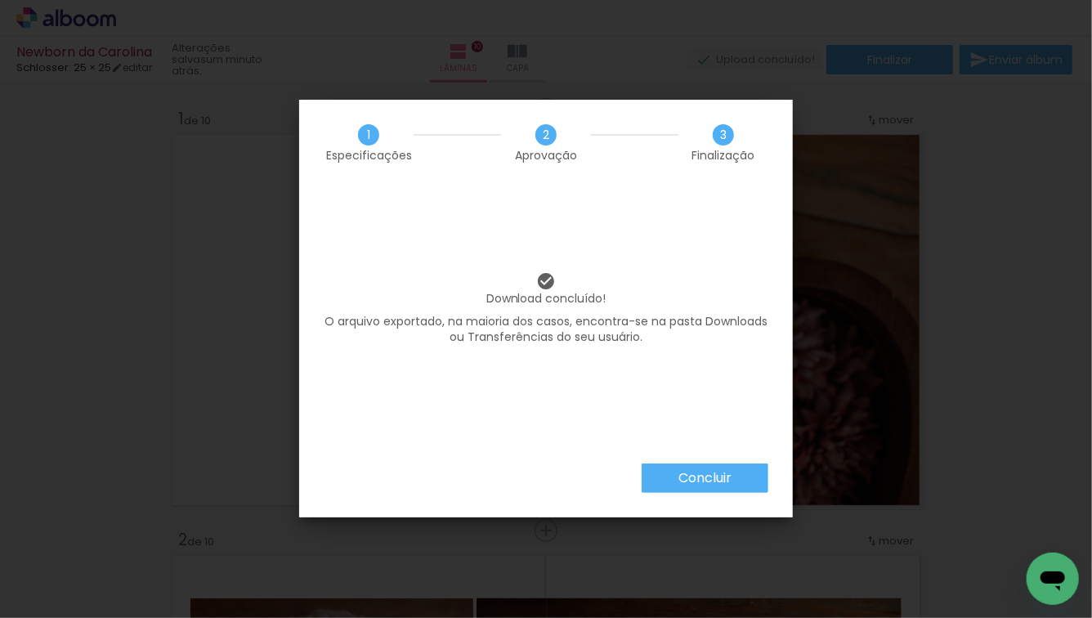
scroll to position [4447, 0]
